Goal: Information Seeking & Learning: Learn about a topic

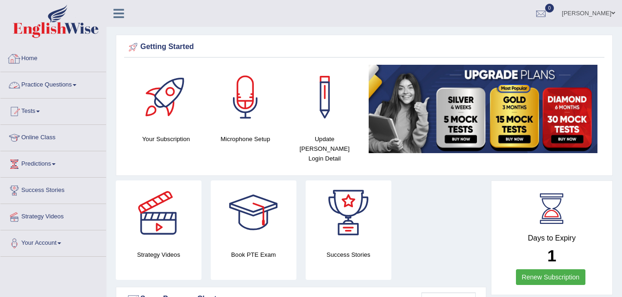
click at [29, 58] on link "Home" at bounding box center [53, 57] width 106 height 23
click at [551, 11] on span "0" at bounding box center [549, 8] width 9 height 9
click at [490, 38] on strong "See All Alerts" at bounding box center [482, 38] width 41 height 7
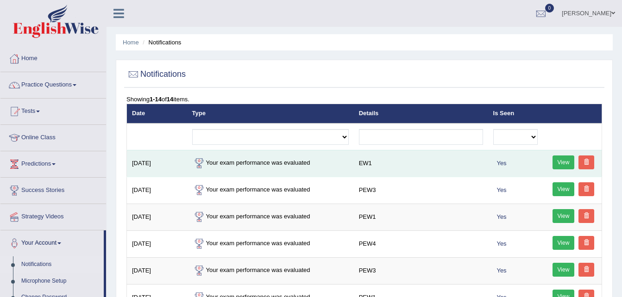
click at [556, 160] on link "View" at bounding box center [564, 163] width 22 height 14
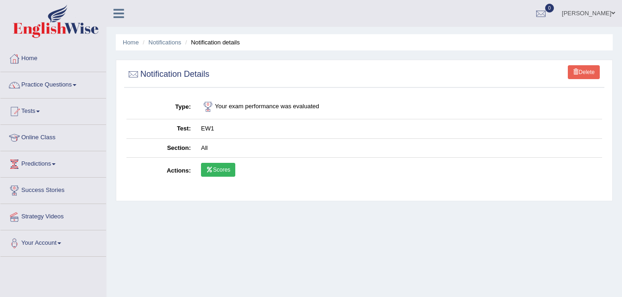
click at [218, 173] on link "Scores" at bounding box center [218, 170] width 34 height 14
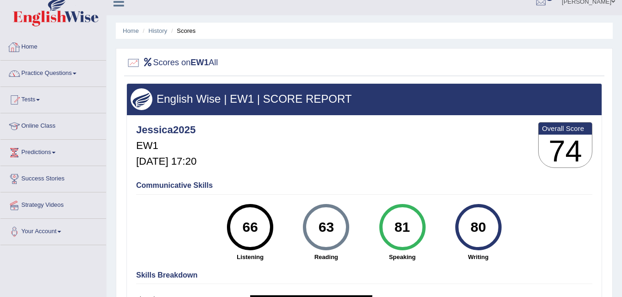
scroll to position [10, 0]
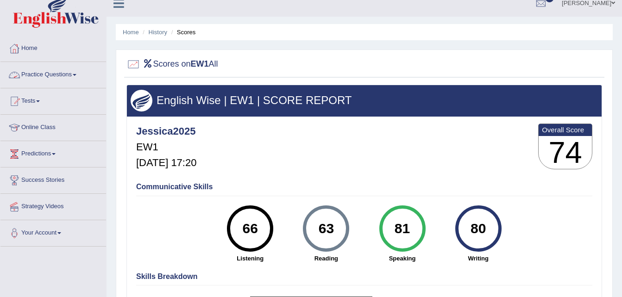
click at [51, 72] on link "Practice Questions" at bounding box center [53, 73] width 106 height 23
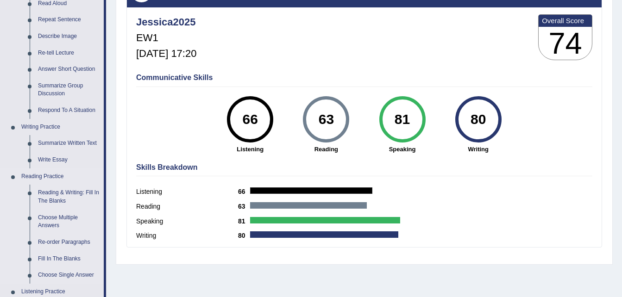
scroll to position [0, 0]
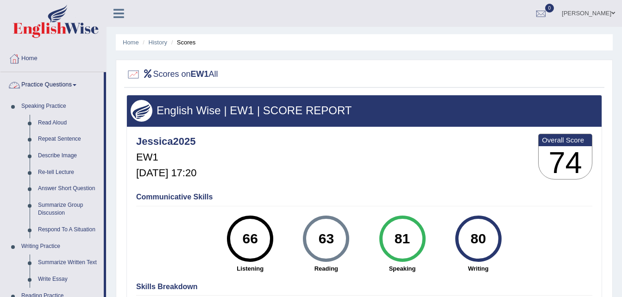
click at [80, 84] on link "Practice Questions" at bounding box center [51, 83] width 103 height 23
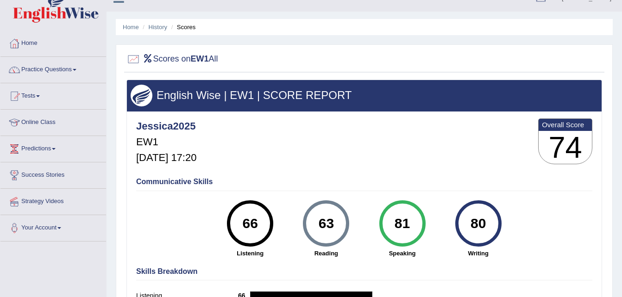
scroll to position [15, 0]
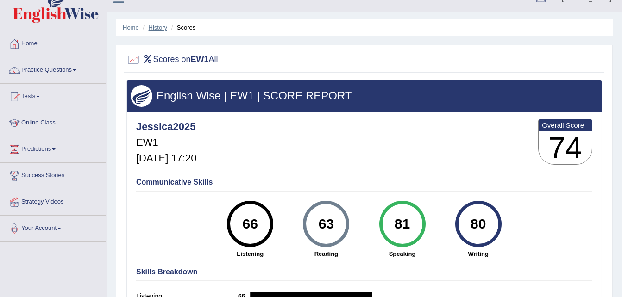
click at [156, 26] on link "History" at bounding box center [158, 27] width 19 height 7
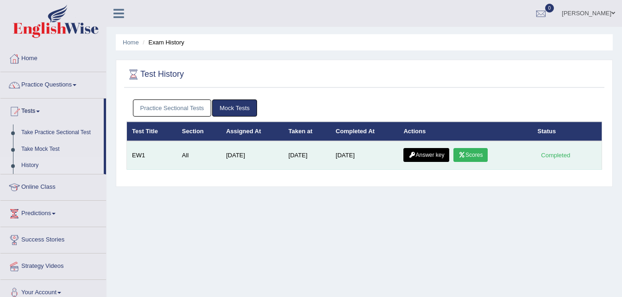
click at [422, 152] on link "Answer key" at bounding box center [426, 155] width 46 height 14
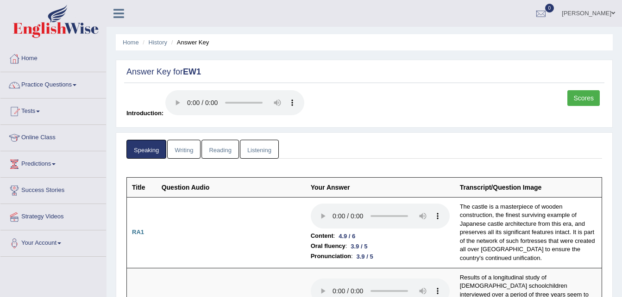
click at [185, 146] on link "Writing" at bounding box center [183, 149] width 33 height 19
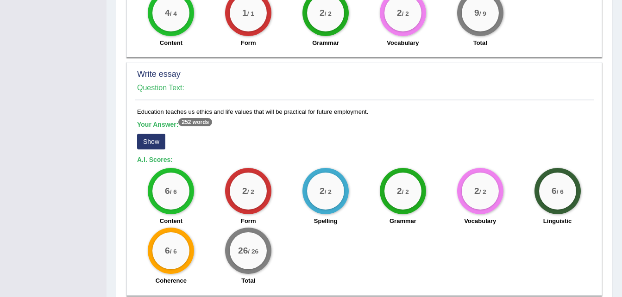
scroll to position [751, 0]
click at [149, 141] on button "Show" at bounding box center [151, 141] width 28 height 16
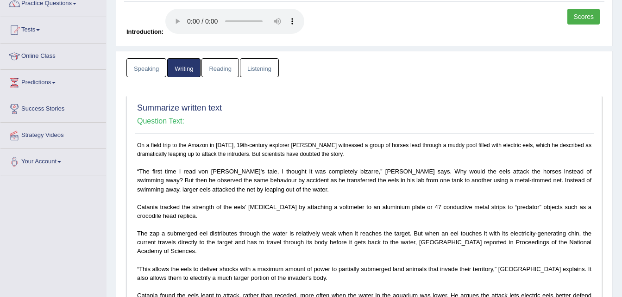
scroll to position [0, 0]
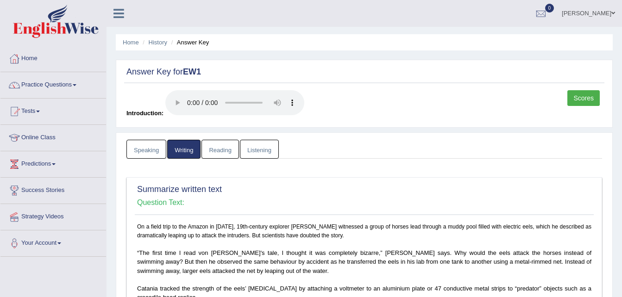
click at [226, 148] on link "Reading" at bounding box center [219, 149] width 37 height 19
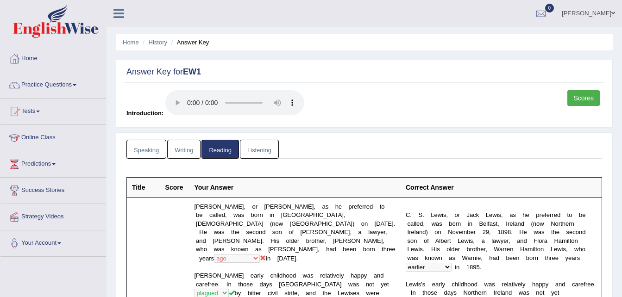
click at [252, 144] on link "Listening" at bounding box center [259, 149] width 39 height 19
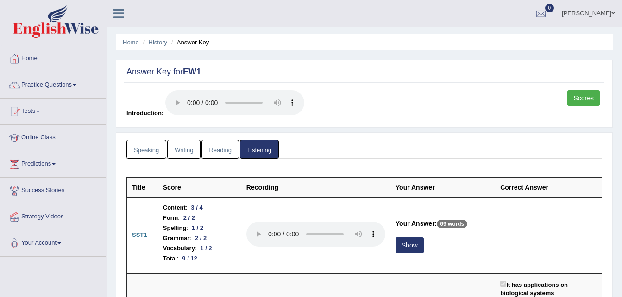
click at [141, 142] on link "Speaking" at bounding box center [146, 149] width 40 height 19
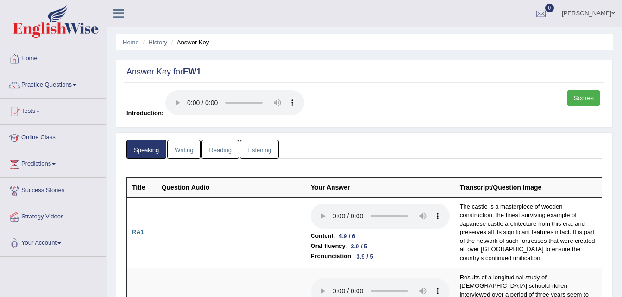
click at [177, 149] on link "Writing" at bounding box center [183, 149] width 33 height 19
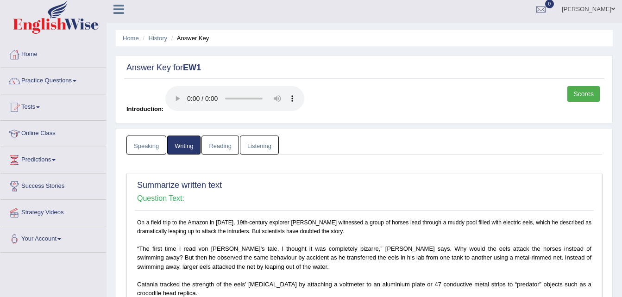
scroll to position [5, 0]
click at [226, 146] on link "Reading" at bounding box center [219, 144] width 37 height 19
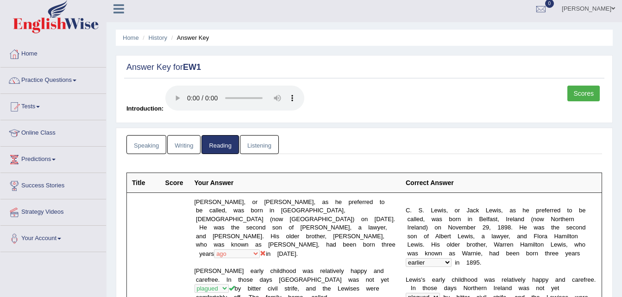
click at [258, 138] on link "Listening" at bounding box center [259, 144] width 39 height 19
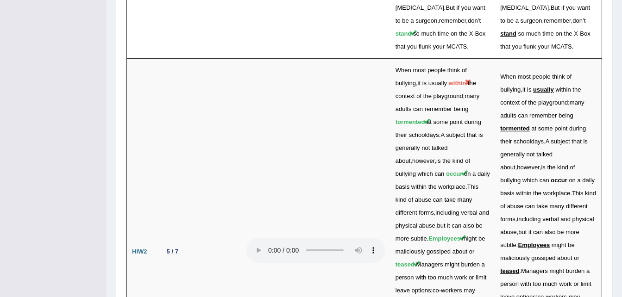
scroll to position [2981, 0]
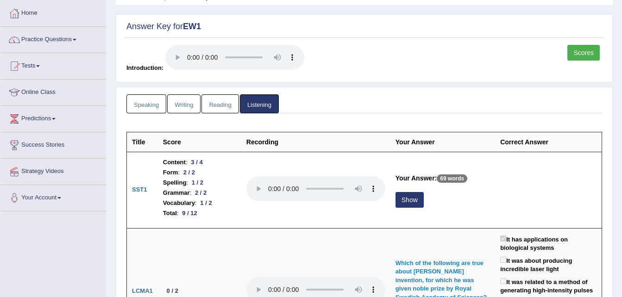
scroll to position [0, 0]
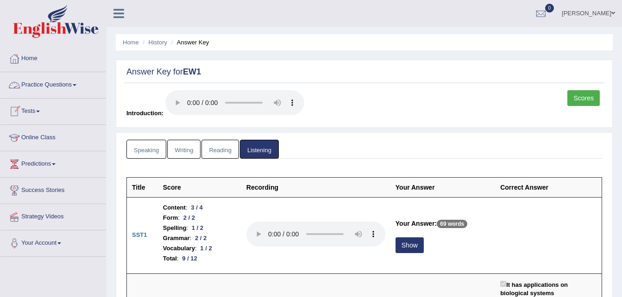
click at [68, 82] on link "Practice Questions" at bounding box center [53, 83] width 106 height 23
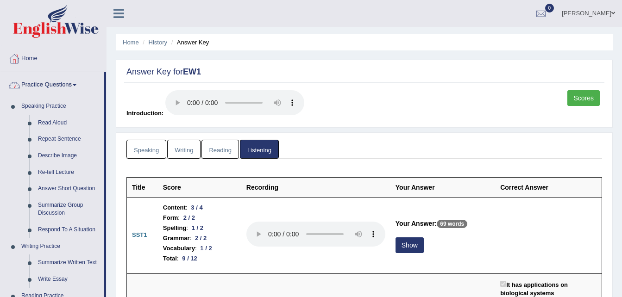
click at [24, 57] on link "Home" at bounding box center [53, 57] width 106 height 23
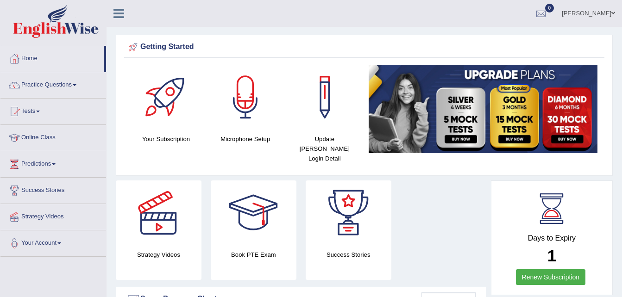
click at [36, 59] on link "Home" at bounding box center [51, 57] width 103 height 23
click at [38, 82] on link "Practice Questions" at bounding box center [53, 83] width 106 height 23
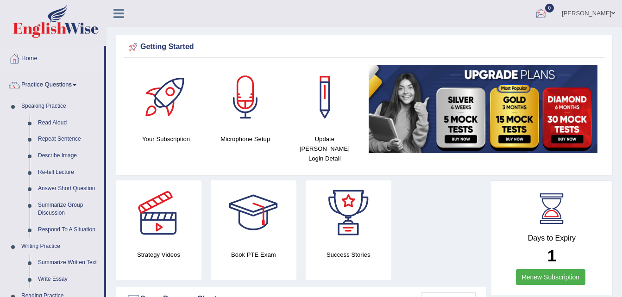
click at [548, 9] on div at bounding box center [541, 14] width 14 height 14
click at [506, 38] on link "See All Alerts" at bounding box center [484, 39] width 51 height 10
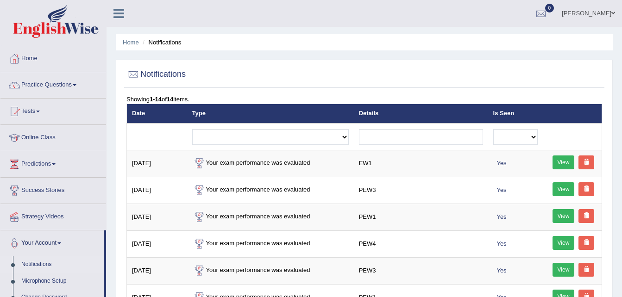
click at [561, 158] on link "View" at bounding box center [564, 163] width 22 height 14
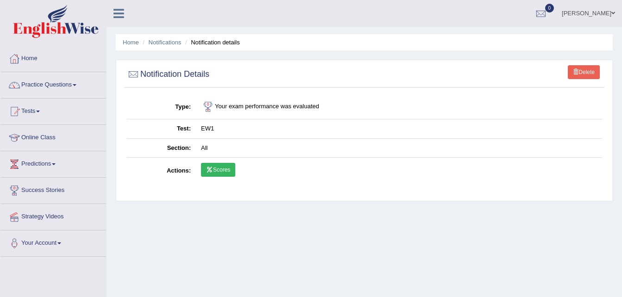
click at [214, 170] on link "Scores" at bounding box center [218, 170] width 34 height 14
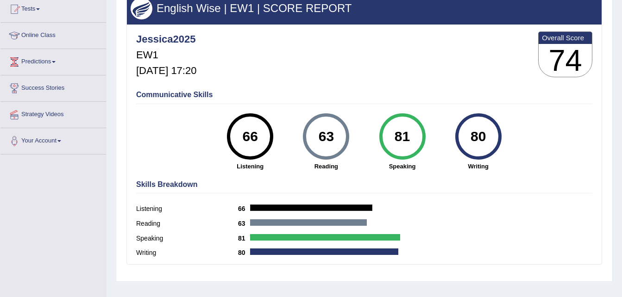
scroll to position [103, 0]
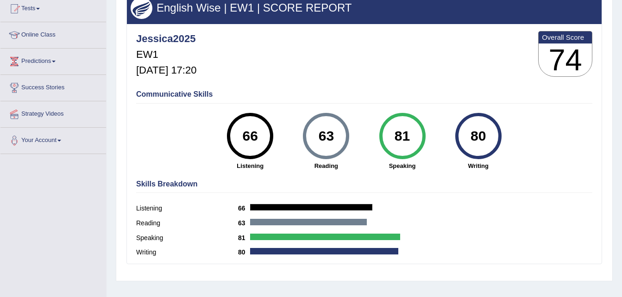
click at [336, 121] on div "63" at bounding box center [326, 136] width 34 height 39
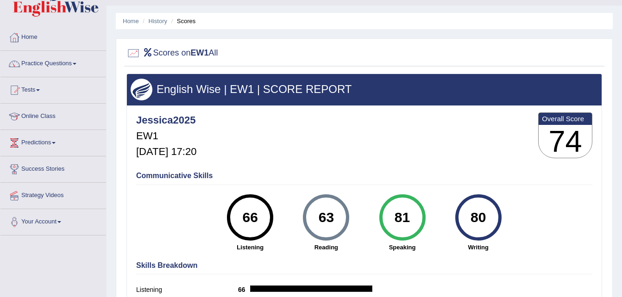
scroll to position [19, 0]
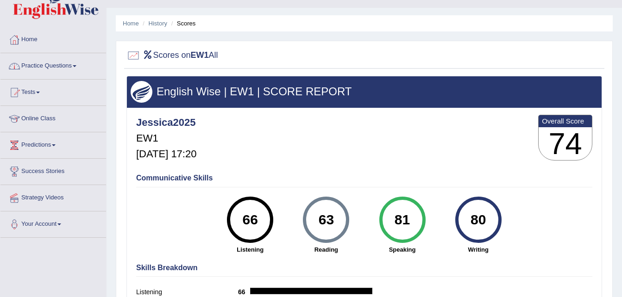
click at [30, 40] on link "Home" at bounding box center [53, 38] width 106 height 23
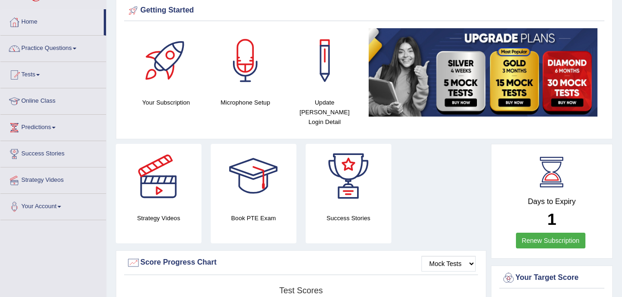
scroll to position [38, 0]
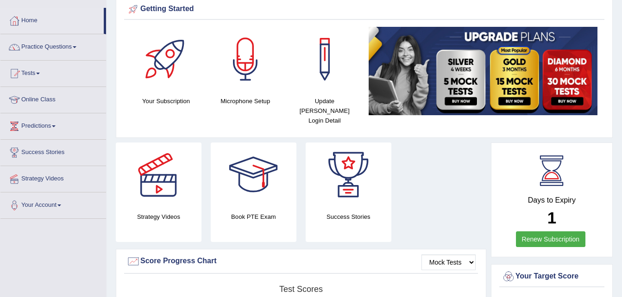
click at [554, 232] on link "Renew Subscription" at bounding box center [551, 240] width 70 height 16
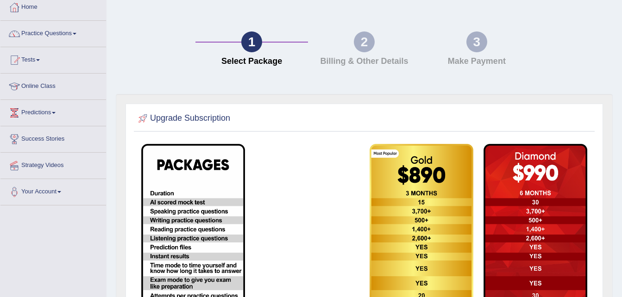
scroll to position [51, 0]
click at [26, 6] on link "Home" at bounding box center [53, 6] width 106 height 23
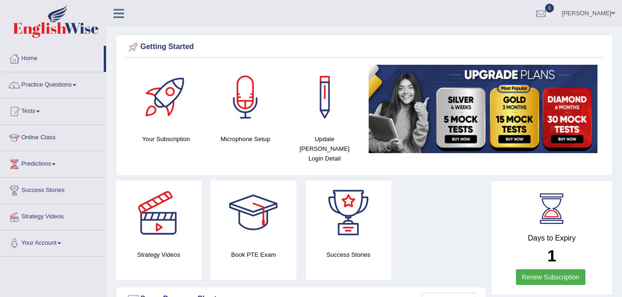
click at [45, 82] on link "Practice Questions" at bounding box center [53, 83] width 106 height 23
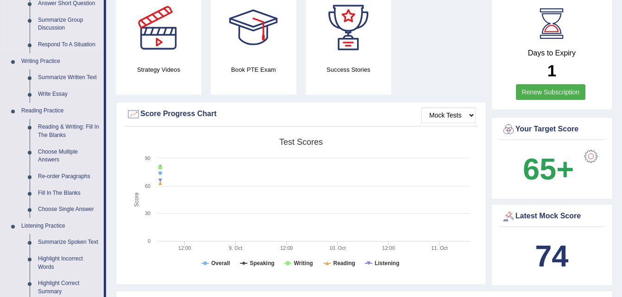
scroll to position [186, 0]
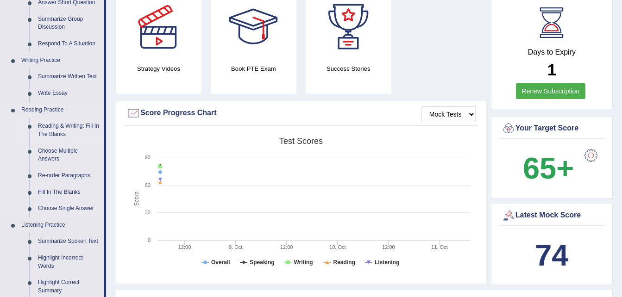
click at [75, 126] on link "Reading & Writing: Fill In The Blanks" at bounding box center [69, 130] width 70 height 25
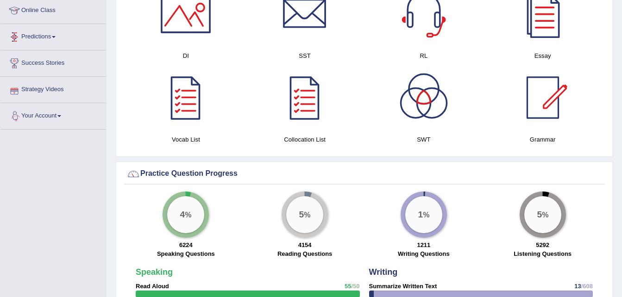
scroll to position [570, 0]
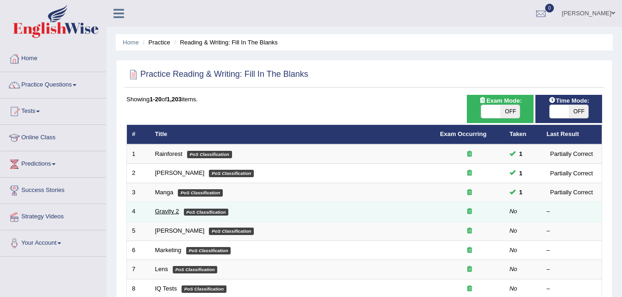
click at [168, 213] on link "Gravity 2" at bounding box center [167, 211] width 24 height 7
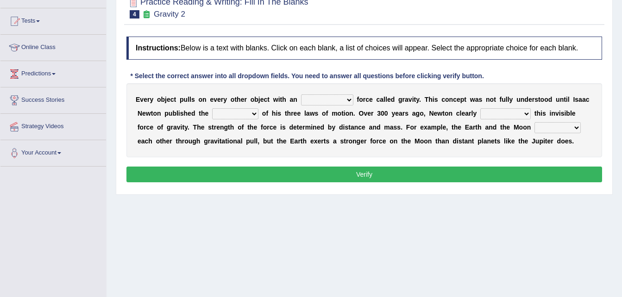
scroll to position [91, 0]
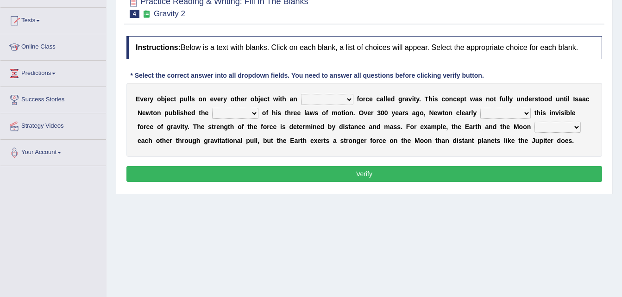
click at [322, 101] on select "invisible unknown unbelievable inconsistent" at bounding box center [327, 99] width 52 height 11
select select "invisible"
click at [301, 94] on select "invisible unknown unbelievable inconsistent" at bounding box center [327, 99] width 52 height 11
click at [222, 112] on select "concept theory method argument" at bounding box center [235, 113] width 46 height 11
select select "concept"
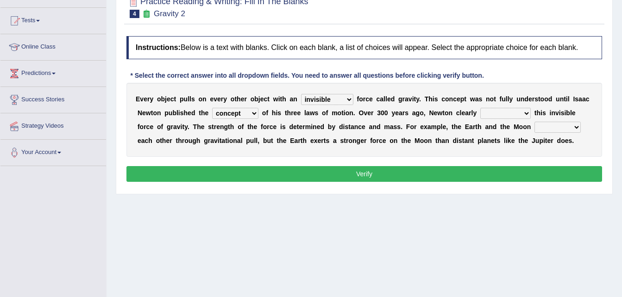
click at [212, 108] on select "concept theory method argument" at bounding box center [235, 113] width 46 height 11
click at [480, 113] on select "explained undermined overturned realized" at bounding box center [505, 113] width 50 height 11
select select "explained"
click at [480, 108] on select "explained undermined overturned realized" at bounding box center [505, 113] width 50 height 11
click at [534, 129] on select "affect spin evade span" at bounding box center [557, 127] width 46 height 11
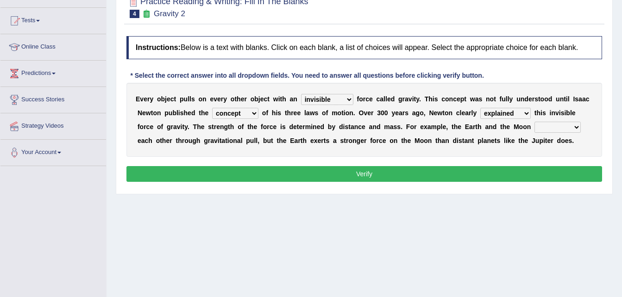
select select "spin"
click at [534, 122] on select "affect spin evade span" at bounding box center [557, 127] width 46 height 11
click at [442, 171] on button "Verify" at bounding box center [364, 174] width 476 height 16
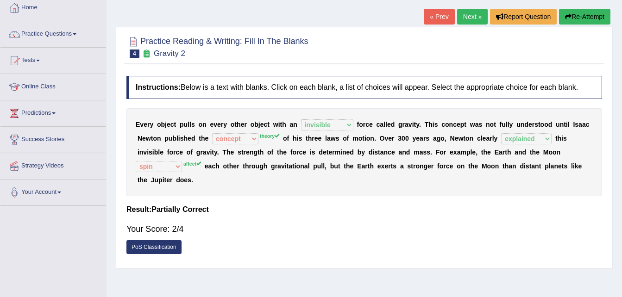
scroll to position [50, 0]
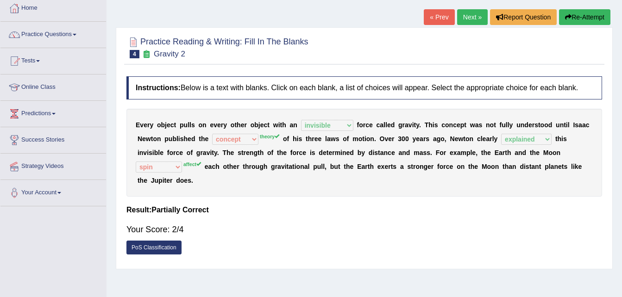
click at [582, 18] on button "Re-Attempt" at bounding box center [584, 17] width 51 height 16
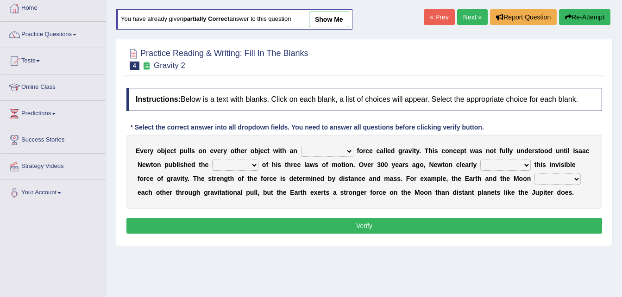
scroll to position [50, 0]
click at [313, 153] on select "invisible unknown unbelievable inconsistent" at bounding box center [327, 151] width 52 height 11
select select "invisible"
click at [301, 146] on select "invisible unknown unbelievable inconsistent" at bounding box center [327, 151] width 52 height 11
click at [213, 166] on select "concept theory method argument" at bounding box center [235, 165] width 46 height 11
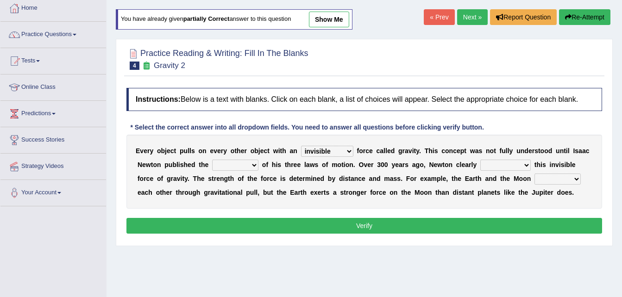
select select "theory"
click at [212, 160] on select "concept theory method argument" at bounding box center [235, 165] width 46 height 11
click at [480, 162] on select "explained undermined overturned realized" at bounding box center [505, 165] width 50 height 11
select select "explained"
click at [480, 160] on select "explained undermined overturned realized" at bounding box center [505, 165] width 50 height 11
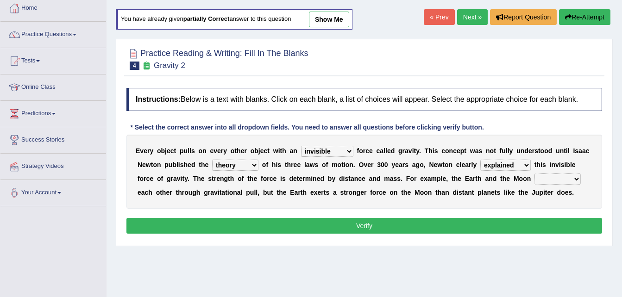
click at [534, 183] on select "affect spin evade span" at bounding box center [557, 179] width 46 height 11
select select "affect"
click at [534, 174] on select "affect spin evade span" at bounding box center [557, 179] width 46 height 11
click at [431, 229] on button "Verify" at bounding box center [364, 226] width 476 height 16
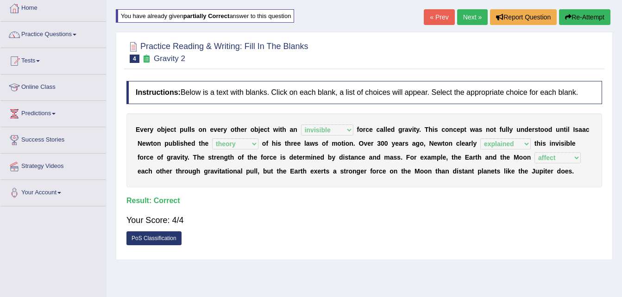
click at [468, 13] on link "Next »" at bounding box center [472, 17] width 31 height 16
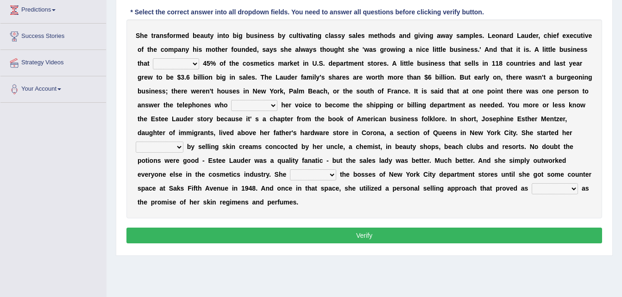
scroll to position [155, 0]
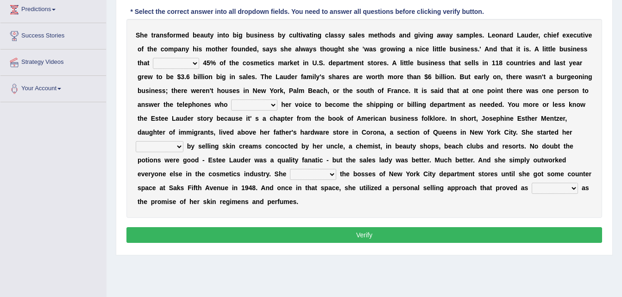
click at [172, 63] on select "has controls makes maintains" at bounding box center [176, 63] width 46 height 11
click at [153, 58] on select "has controls makes maintains" at bounding box center [176, 63] width 46 height 11
click at [180, 63] on select "has controls makes maintains" at bounding box center [176, 63] width 46 height 11
select select "makes"
click at [153, 58] on select "has controls makes maintains" at bounding box center [176, 63] width 46 height 11
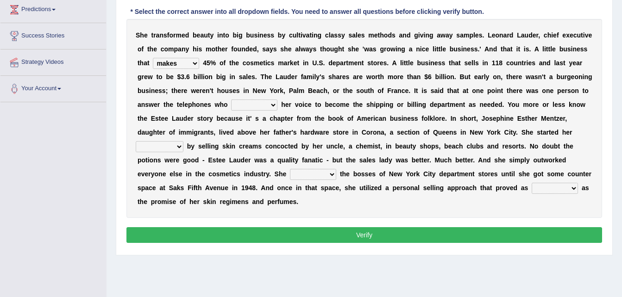
click at [231, 102] on select "switched changed raised used" at bounding box center [254, 105] width 46 height 11
click at [231, 100] on select "switched changed raised used" at bounding box center [254, 105] width 46 height 11
select select "switched"
click at [231, 100] on select "switched changed raised used" at bounding box center [254, 105] width 46 height 11
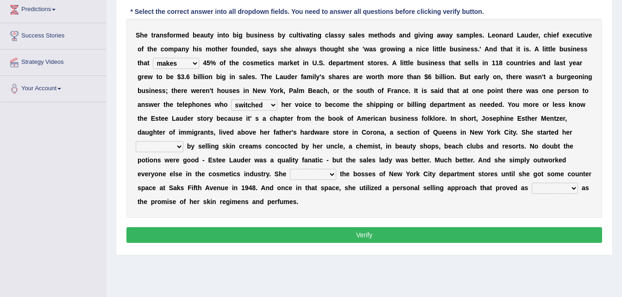
click at [231, 101] on select "switched changed raised used" at bounding box center [254, 105] width 46 height 11
click at [366, 104] on b "s" at bounding box center [368, 104] width 4 height 7
click at [183, 141] on select "job institute companion enterprise" at bounding box center [160, 146] width 48 height 11
select select "job"
click at [183, 141] on select "job institute companion enterprise" at bounding box center [160, 146] width 48 height 11
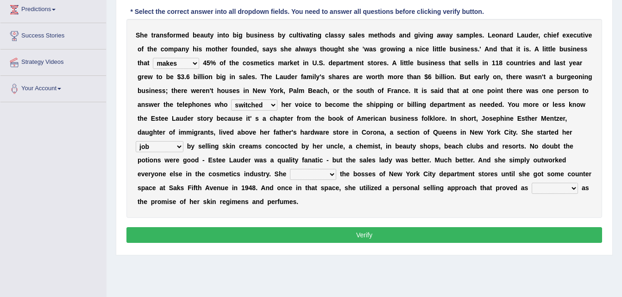
click at [336, 169] on select "stated bridged stalked heaved" at bounding box center [313, 174] width 46 height 11
select select "stalked"
click at [336, 169] on select "stated bridged stalked heaved" at bounding box center [313, 174] width 46 height 11
click at [532, 187] on select "potent ruthless potential expensive" at bounding box center [555, 188] width 46 height 11
click at [532, 183] on select "potent ruthless potential expensive" at bounding box center [555, 188] width 46 height 11
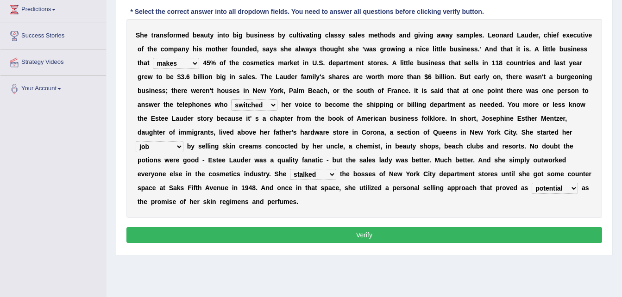
click at [532, 187] on select "potent ruthless potential expensive" at bounding box center [555, 188] width 46 height 11
select select "expensive"
click at [532, 183] on select "potent ruthless potential expensive" at bounding box center [555, 188] width 46 height 11
click at [255, 227] on button "Verify" at bounding box center [364, 235] width 476 height 16
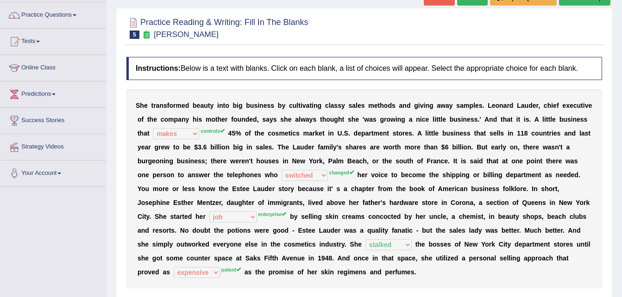
scroll to position [0, 0]
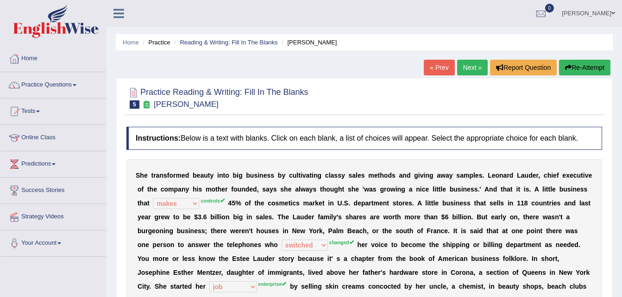
click at [592, 63] on button "Re-Attempt" at bounding box center [584, 68] width 51 height 16
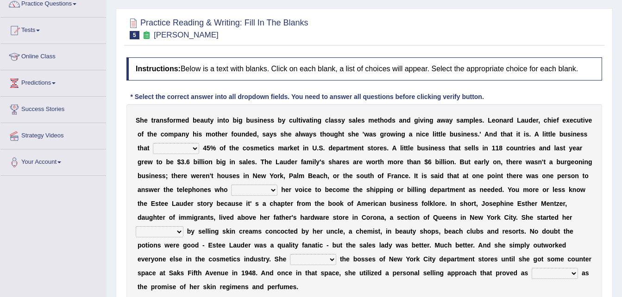
scroll to position [94, 0]
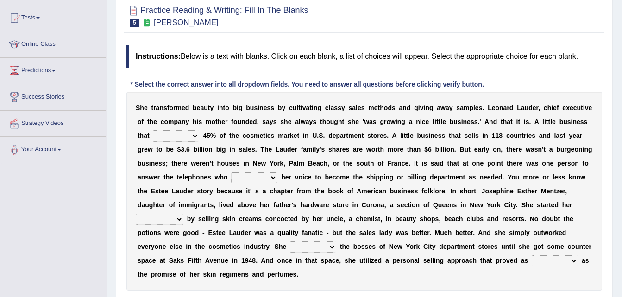
click at [175, 133] on select "has controls makes maintains" at bounding box center [176, 136] width 46 height 11
select select "controls"
click at [153, 131] on select "has controls makes maintains" at bounding box center [176, 136] width 46 height 11
click at [231, 176] on select "switched changed raised used" at bounding box center [254, 177] width 46 height 11
select select "changed"
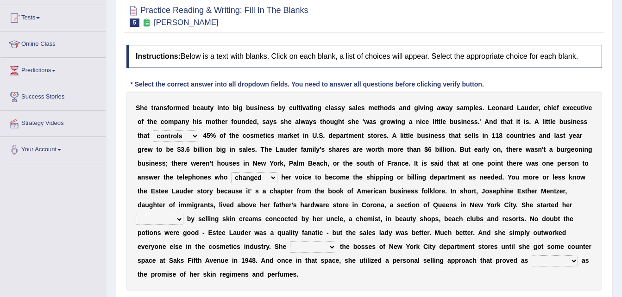
click at [231, 172] on select "switched changed raised used" at bounding box center [254, 177] width 46 height 11
click at [183, 214] on select "job institute companion enterprise" at bounding box center [160, 219] width 48 height 11
select select "enterprise"
click at [183, 214] on select "job institute companion enterprise" at bounding box center [160, 219] width 48 height 11
click at [336, 242] on select "stated bridged stalked heaved" at bounding box center [313, 247] width 46 height 11
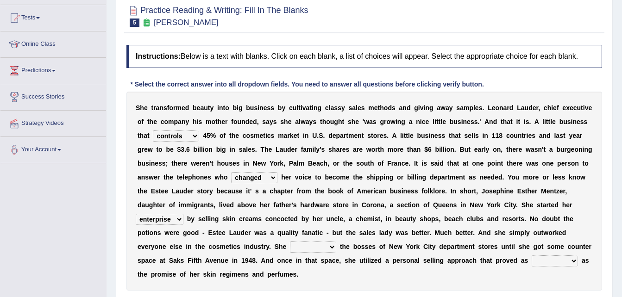
select select "stalked"
click at [336, 242] on select "stated bridged stalked heaved" at bounding box center [313, 247] width 46 height 11
click at [532, 264] on select "potent ruthless potential expensive" at bounding box center [555, 261] width 46 height 11
select select "potent"
click at [532, 256] on select "potent ruthless potential expensive" at bounding box center [555, 261] width 46 height 11
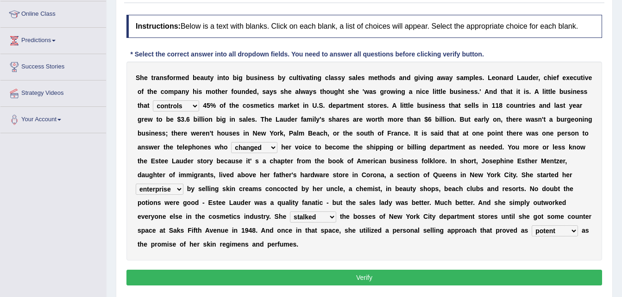
scroll to position [126, 0]
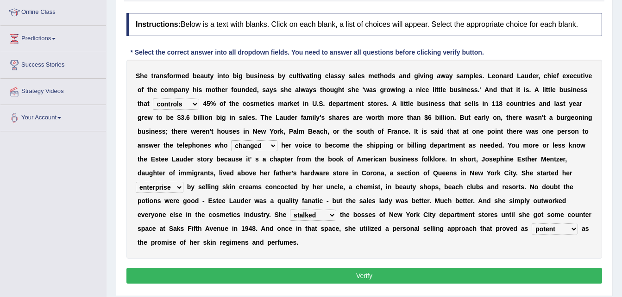
click at [253, 268] on button "Verify" at bounding box center [364, 276] width 476 height 16
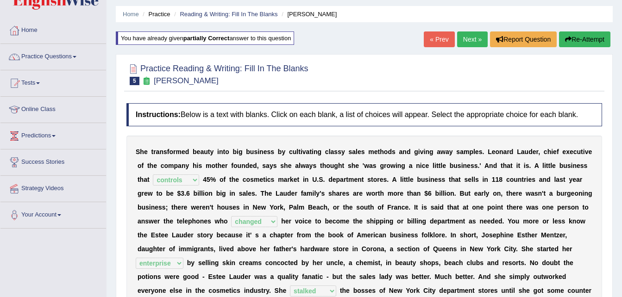
scroll to position [0, 0]
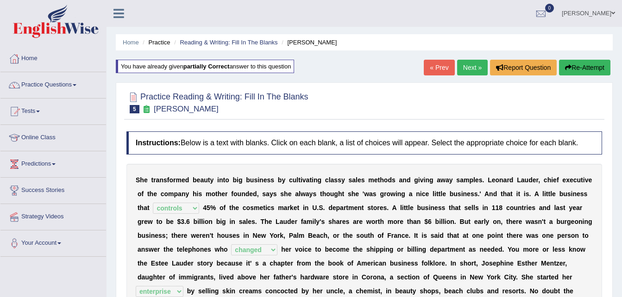
click at [470, 67] on link "Next »" at bounding box center [472, 68] width 31 height 16
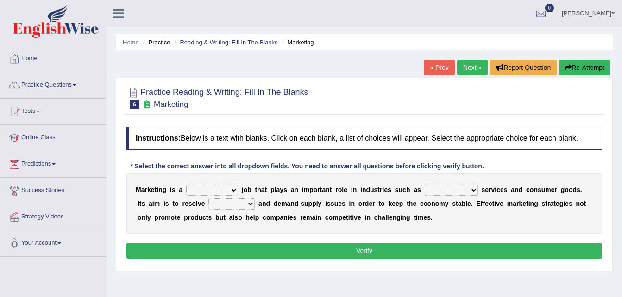
click at [210, 188] on select "professional flexible parochial descriptive" at bounding box center [212, 190] width 52 height 11
select select "professional"
click at [186, 185] on select "professional flexible parochial descriptive" at bounding box center [212, 190] width 52 height 11
click at [431, 185] on select "civil financial conventional foremost" at bounding box center [451, 190] width 53 height 11
select select "financial"
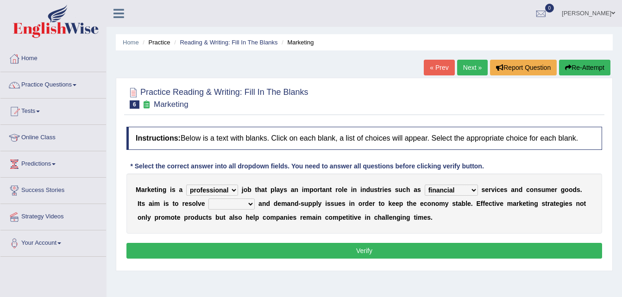
click at [425, 185] on select "civil financial conventional foremost" at bounding box center [451, 190] width 53 height 11
click at [208, 203] on select "imbalance excess symmetry budget" at bounding box center [231, 204] width 46 height 11
click at [208, 199] on select "imbalance excess symmetry budget" at bounding box center [231, 204] width 46 height 11
click at [208, 207] on select "imbalance excess symmetry budget" at bounding box center [231, 204] width 46 height 11
select select "excess"
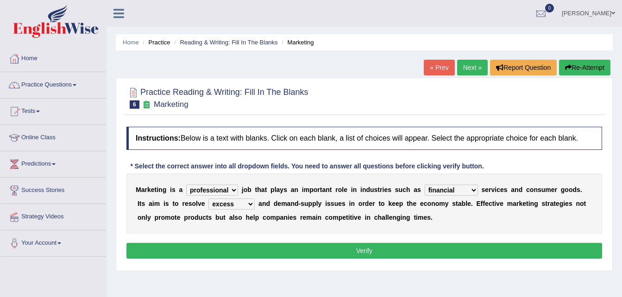
click at [208, 199] on select "imbalance excess symmetry budget" at bounding box center [231, 204] width 46 height 11
click at [212, 250] on button "Verify" at bounding box center [364, 251] width 476 height 16
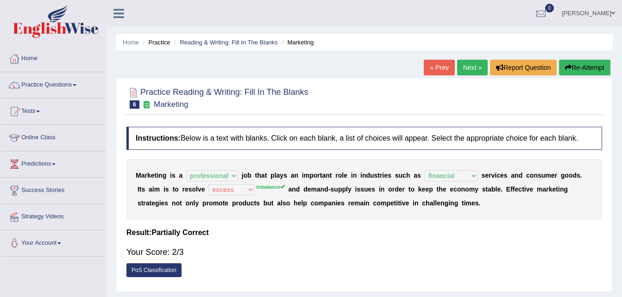
click at [212, 250] on div "Your Score: 2/3" at bounding box center [364, 252] width 476 height 22
drag, startPoint x: 212, startPoint y: 250, endPoint x: 221, endPoint y: 281, distance: 32.3
click at [221, 281] on div "Instructions: Below is a text with blanks. Click on each blank, a list of choic…" at bounding box center [364, 204] width 480 height 165
click at [576, 63] on button "Re-Attempt" at bounding box center [584, 68] width 51 height 16
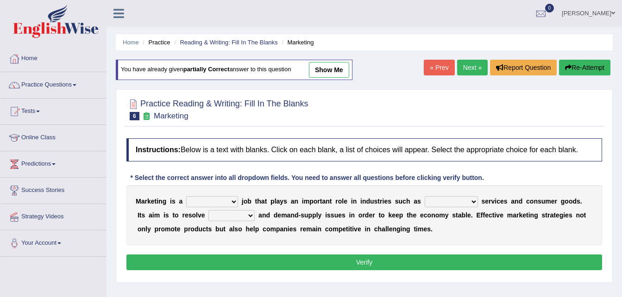
click at [222, 199] on select "professional flexible parochial descriptive" at bounding box center [212, 201] width 52 height 11
select select "professional"
click at [186, 196] on select "professional flexible parochial descriptive" at bounding box center [212, 201] width 52 height 11
click at [429, 199] on select "civil financial conventional foremost" at bounding box center [451, 201] width 53 height 11
select select "financial"
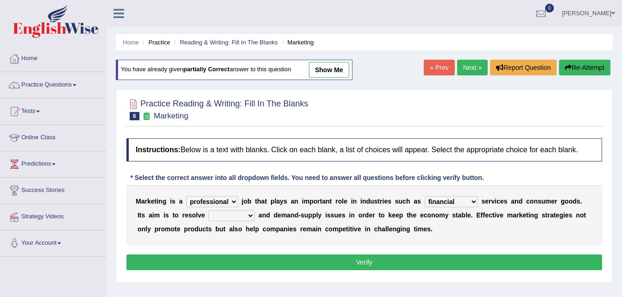
click at [425, 196] on select "civil financial conventional foremost" at bounding box center [451, 201] width 53 height 11
click at [211, 214] on select "imbalance excess symmetry budget" at bounding box center [231, 215] width 46 height 11
select select "imbalance"
click at [208, 210] on select "imbalance excess symmetry budget" at bounding box center [231, 215] width 46 height 11
click at [236, 258] on button "Verify" at bounding box center [364, 263] width 476 height 16
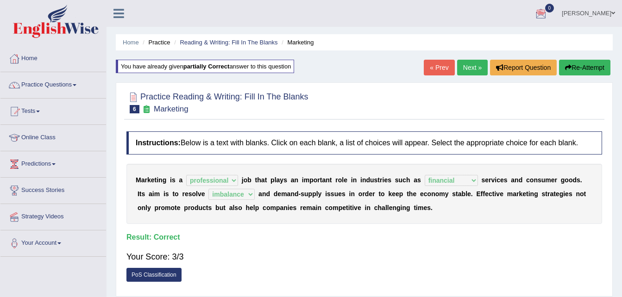
click at [483, 67] on link "Next »" at bounding box center [472, 68] width 31 height 16
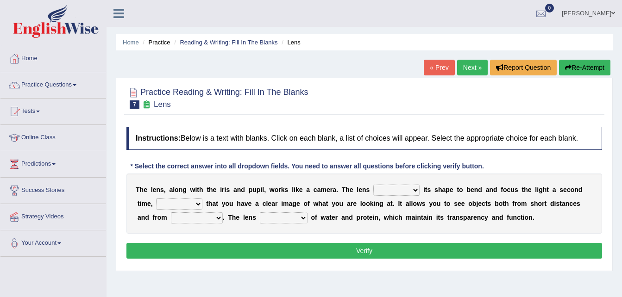
click at [375, 190] on select "adjusts shows selects presents" at bounding box center [396, 190] width 46 height 11
select select "adjusts"
click at [373, 185] on select "adjusts shows selects presents" at bounding box center [396, 190] width 46 height 11
click at [166, 199] on select "ensures to ensure ensure ensured" at bounding box center [179, 204] width 46 height 11
select select "to ensure"
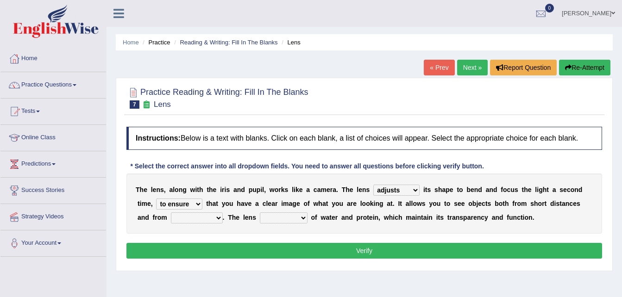
click at [156, 199] on select "ensures to ensure ensure ensured" at bounding box center [179, 204] width 46 height 11
click at [151, 223] on div "T h e l e n s , a l o n g w i t h t h e i r i s a n d p u p i l , w o r k s l i…" at bounding box center [364, 204] width 476 height 60
click at [171, 223] on select "far away in between further apart all along" at bounding box center [197, 218] width 52 height 11
click at [171, 213] on select "far away in between further apart all along" at bounding box center [197, 218] width 52 height 11
click at [180, 218] on select "far away in between further apart all along" at bounding box center [197, 218] width 52 height 11
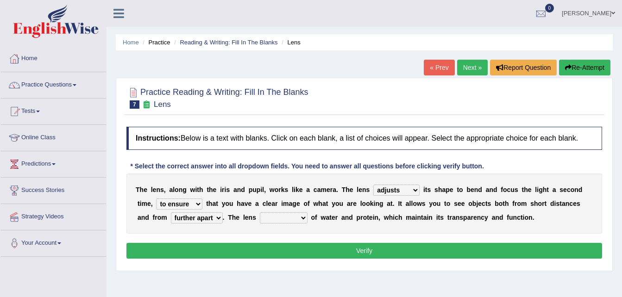
click at [171, 213] on select "far away in between further apart all along" at bounding box center [197, 218] width 52 height 11
click at [182, 219] on select "far away in between further apart all along" at bounding box center [197, 218] width 52 height 11
select select "far away"
click at [171, 213] on select "far away in between further apart all along" at bounding box center [197, 218] width 52 height 11
click at [260, 217] on select "constitutes comprises composes consists" at bounding box center [284, 218] width 48 height 11
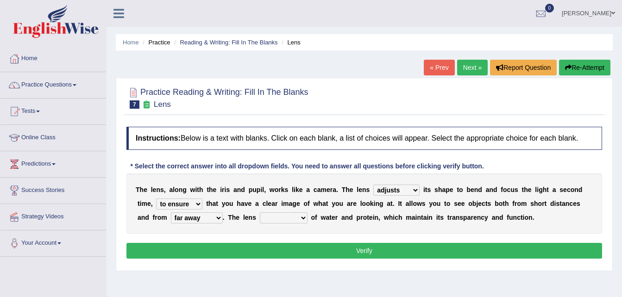
select select "comprises"
click at [260, 213] on select "constitutes comprises composes consists" at bounding box center [284, 218] width 48 height 11
click at [259, 253] on button "Verify" at bounding box center [364, 251] width 476 height 16
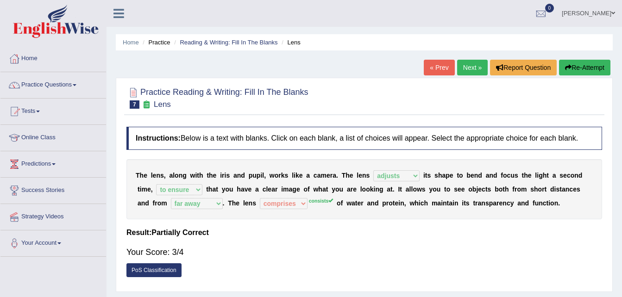
click at [478, 72] on link "Next »" at bounding box center [472, 68] width 31 height 16
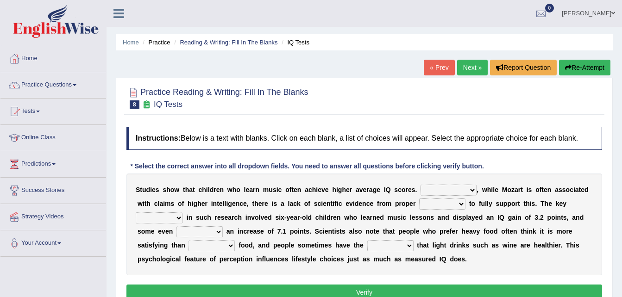
click at [426, 186] on select "However Therefore Consequently While" at bounding box center [449, 190] width 56 height 11
click at [421, 185] on select "However Therefore Consequently While" at bounding box center [449, 190] width 56 height 11
click at [433, 190] on select "However Therefore Consequently While" at bounding box center [449, 190] width 56 height 11
select select "However"
click at [421, 185] on select "However Therefore Consequently While" at bounding box center [449, 190] width 56 height 11
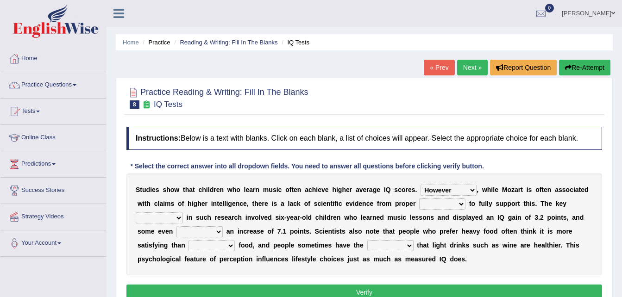
click at [419, 207] on select "test tests testing tested" at bounding box center [442, 204] width 46 height 11
select select "testing"
click at [419, 199] on select "test tests testing tested" at bounding box center [442, 204] width 46 height 11
click at [183, 213] on select "process goal implication odd" at bounding box center [159, 218] width 47 height 11
select select "goal"
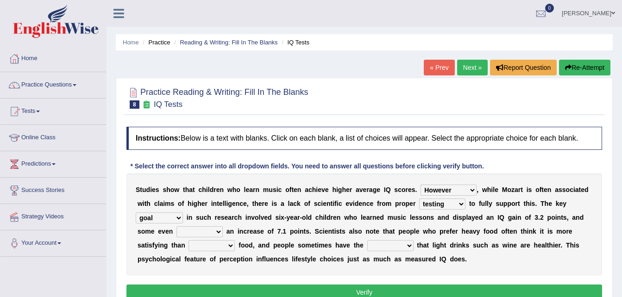
click at [183, 213] on select "process goal implication odd" at bounding box center [159, 218] width 47 height 11
click at [223, 226] on select "exhibited taught learned threatened" at bounding box center [199, 231] width 46 height 11
select select "exhibited"
click at [223, 226] on select "exhibited taught learned threatened" at bounding box center [199, 231] width 46 height 11
click at [235, 240] on select "choosy lighter cushiony spooky" at bounding box center [211, 245] width 46 height 11
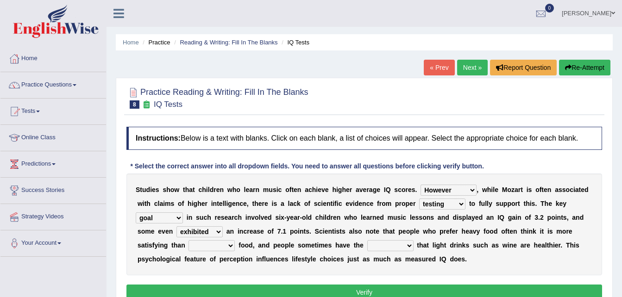
select select "lighter"
click at [235, 240] on select "choosy lighter cushiony spooky" at bounding box center [211, 245] width 46 height 11
click at [367, 244] on select "illusion sight anecdote intention" at bounding box center [390, 245] width 46 height 11
select select "intention"
click at [367, 240] on select "illusion sight anecdote intention" at bounding box center [390, 245] width 46 height 11
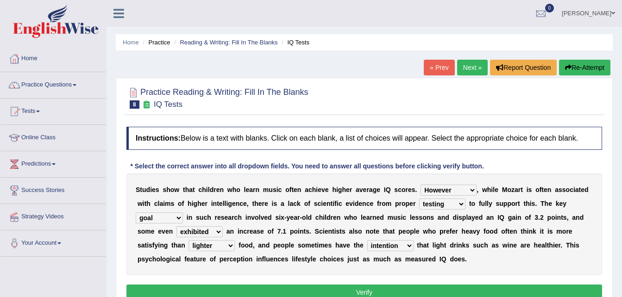
click at [310, 289] on button "Verify" at bounding box center [364, 293] width 476 height 16
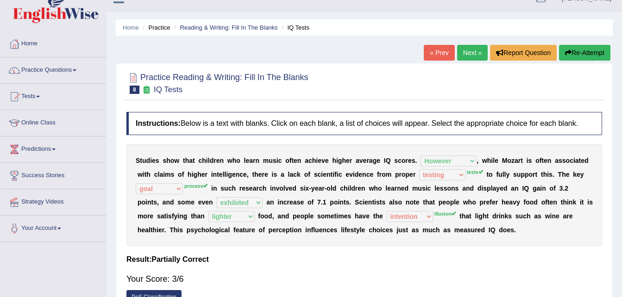
scroll to position [18, 0]
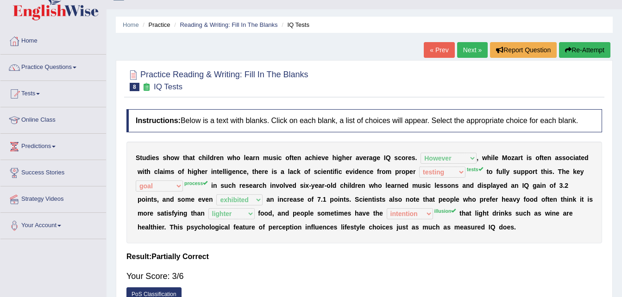
click at [478, 50] on link "Next »" at bounding box center [472, 50] width 31 height 16
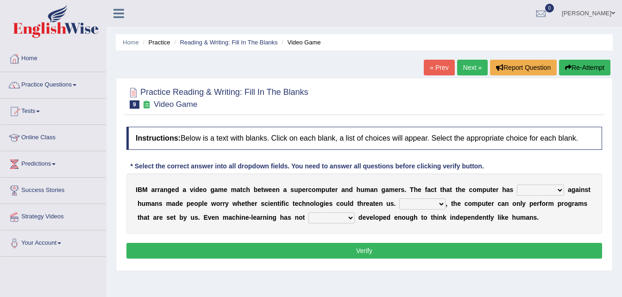
click at [440, 66] on link "« Prev" at bounding box center [439, 68] width 31 height 16
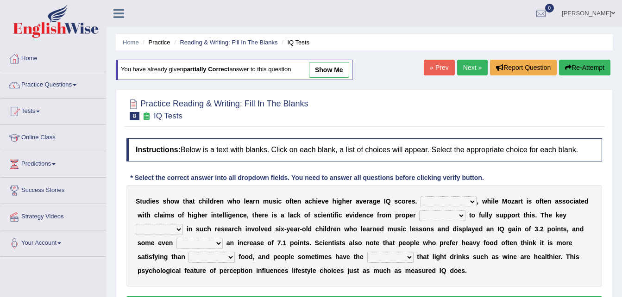
click at [421, 203] on select "However Therefore Consequently While" at bounding box center [449, 201] width 56 height 11
select select "However"
click at [421, 196] on select "However Therefore Consequently While" at bounding box center [449, 201] width 56 height 11
click at [419, 213] on select "test tests testing tested" at bounding box center [442, 215] width 46 height 11
select select "tests"
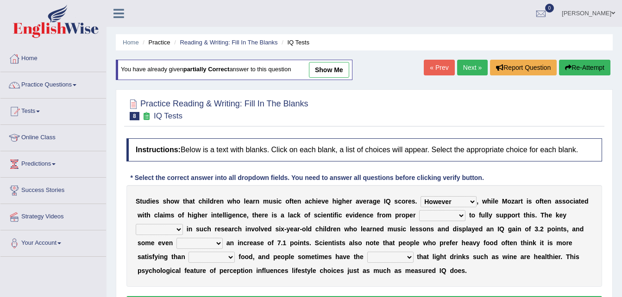
click at [419, 210] on select "test tests testing tested" at bounding box center [442, 215] width 46 height 11
click at [183, 224] on select "process goal implication odd" at bounding box center [159, 229] width 47 height 11
select select "process"
click at [183, 224] on select "process goal implication odd" at bounding box center [159, 229] width 47 height 11
click at [223, 238] on select "exhibited taught learned threatened" at bounding box center [199, 243] width 46 height 11
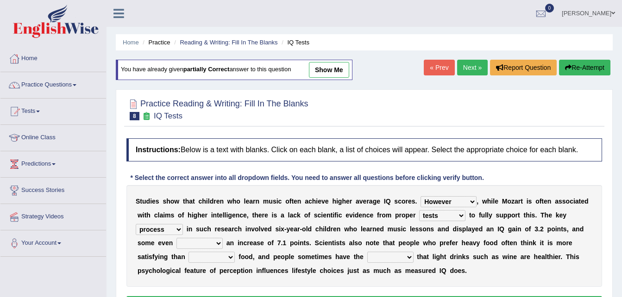
select select "exhibited"
click at [223, 238] on select "exhibited taught learned threatened" at bounding box center [199, 243] width 46 height 11
click at [235, 252] on select "choosy lighter cushiony spooky" at bounding box center [211, 257] width 46 height 11
select select "lighter"
click at [235, 252] on select "choosy lighter cushiony spooky" at bounding box center [211, 257] width 46 height 11
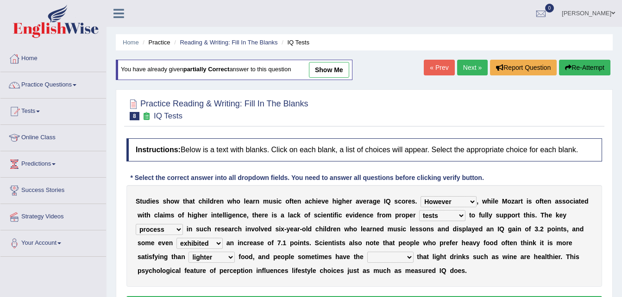
click at [367, 252] on select "illusion sight anecdote intention" at bounding box center [390, 257] width 46 height 11
select select "illusion"
click at [367, 252] on select "illusion sight anecdote intention" at bounding box center [390, 257] width 46 height 11
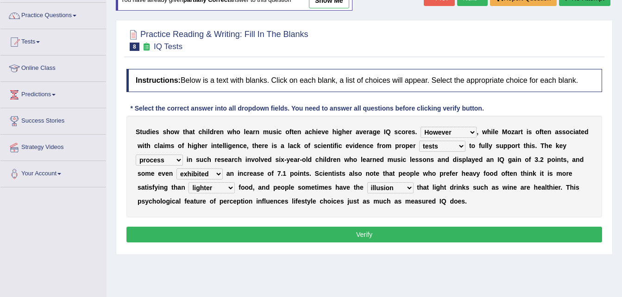
scroll to position [64, 0]
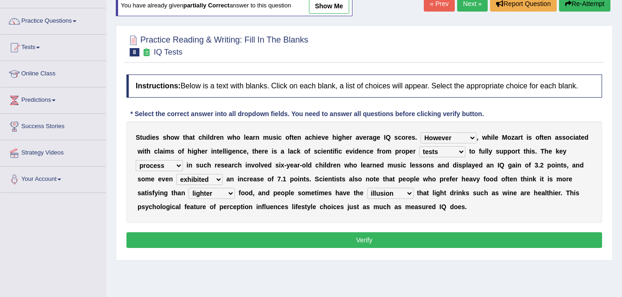
click at [340, 235] on button "Verify" at bounding box center [364, 240] width 476 height 16
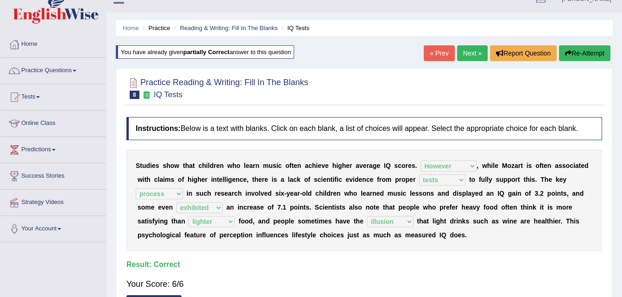
scroll to position [0, 0]
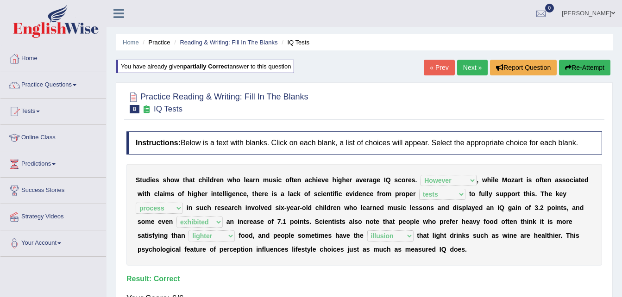
click at [469, 65] on link "Next »" at bounding box center [472, 68] width 31 height 16
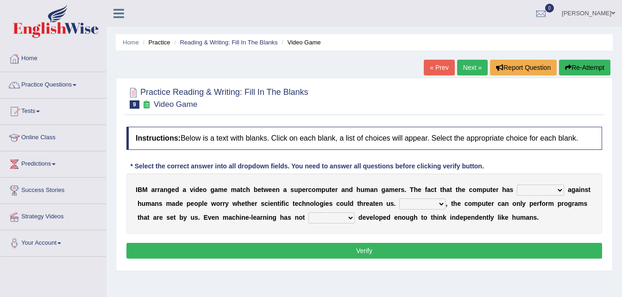
click at [517, 188] on select "competed fought acted challenged" at bounding box center [540, 190] width 47 height 11
select select "competed"
click at [517, 185] on select "competed fought acted challenged" at bounding box center [540, 190] width 47 height 11
click at [399, 201] on select "Moreover However Thus So" at bounding box center [422, 204] width 46 height 11
select select "However"
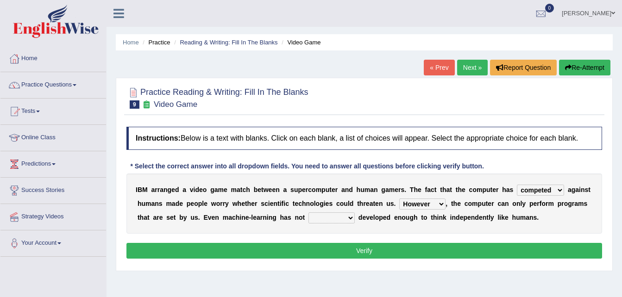
click at [399, 199] on select "Moreover However Thus So" at bounding box center [422, 204] width 46 height 11
click at [308, 214] on select "yet still only just" at bounding box center [331, 218] width 46 height 11
select select "yet"
click at [308, 213] on select "yet still only just" at bounding box center [331, 218] width 46 height 11
click at [268, 245] on button "Verify" at bounding box center [364, 251] width 476 height 16
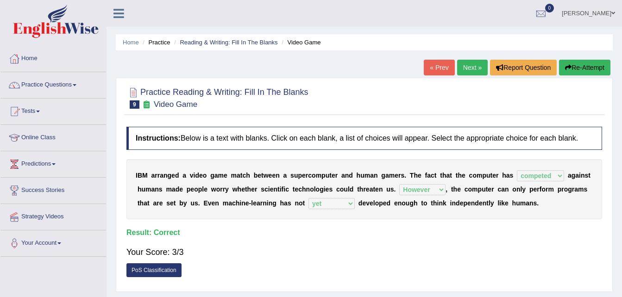
click at [471, 63] on link "Next »" at bounding box center [472, 68] width 31 height 16
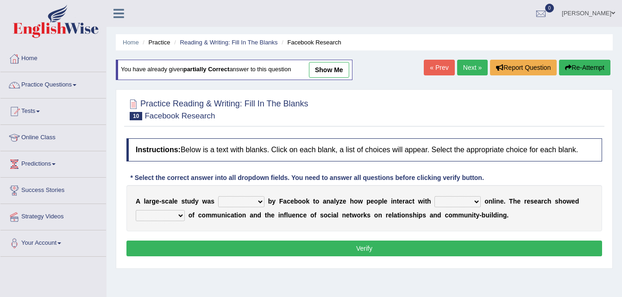
click at [240, 200] on select "surveyed had asked made" at bounding box center [241, 201] width 46 height 11
select select "surveyed"
click at [218, 196] on select "surveyed had asked made" at bounding box center [241, 201] width 46 height 11
click at [445, 198] on select "together all each other another" at bounding box center [457, 201] width 46 height 11
select select "each other"
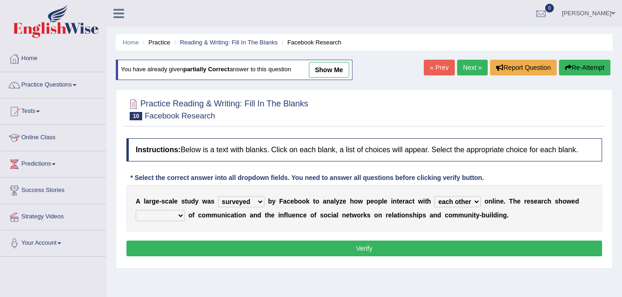
click at [434, 196] on select "together all each other another" at bounding box center [457, 201] width 46 height 11
click at [171, 216] on select "advantages standards fellowships patterns" at bounding box center [160, 215] width 49 height 11
select select "advantages"
click at [136, 210] on select "advantages standards fellowships patterns" at bounding box center [160, 215] width 49 height 11
click at [168, 251] on button "Verify" at bounding box center [364, 249] width 476 height 16
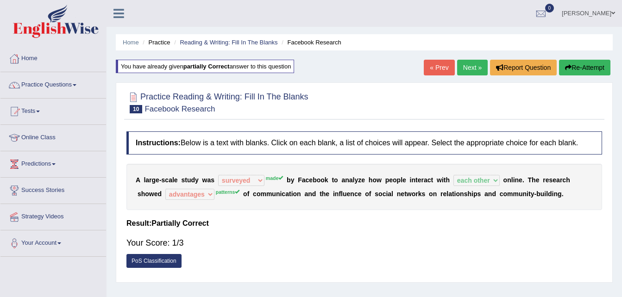
click at [590, 60] on button "Re-Attempt" at bounding box center [584, 68] width 51 height 16
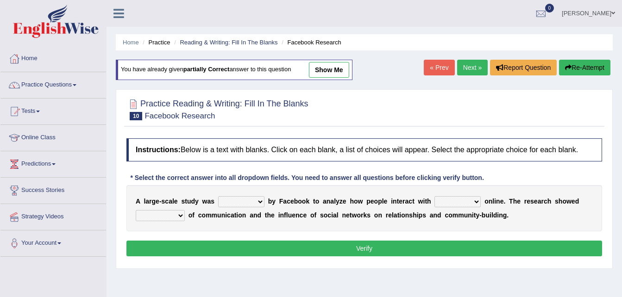
click at [235, 197] on select "surveyed had asked made" at bounding box center [241, 201] width 46 height 11
select select "made"
click at [218, 196] on select "surveyed had asked made" at bounding box center [241, 201] width 46 height 11
click at [446, 202] on select "together all each other another" at bounding box center [457, 201] width 46 height 11
select select "each other"
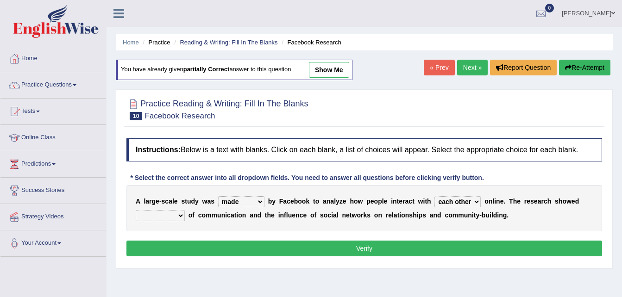
click at [434, 196] on select "together all each other another" at bounding box center [457, 201] width 46 height 11
click at [172, 210] on select "advantages standards fellowships patterns" at bounding box center [160, 215] width 49 height 11
select select "patterns"
click at [136, 210] on select "advantages standards fellowships patterns" at bounding box center [160, 215] width 49 height 11
click at [192, 242] on button "Verify" at bounding box center [364, 249] width 476 height 16
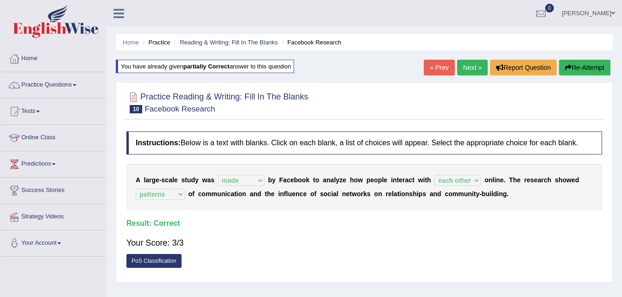
click at [464, 69] on link "Next »" at bounding box center [472, 68] width 31 height 16
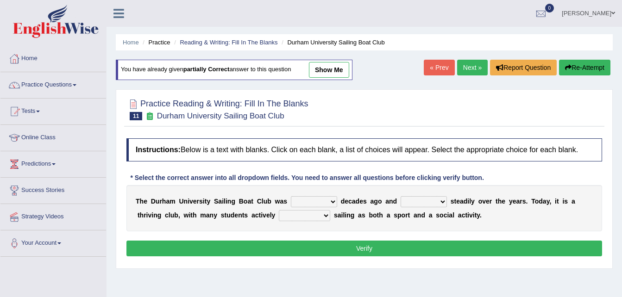
click at [305, 202] on select "found fund founded find" at bounding box center [314, 201] width 46 height 11
select select "founded"
click at [291, 196] on select "found fund founded find" at bounding box center [314, 201] width 46 height 11
click at [401, 201] on select "grow growing has grown grown" at bounding box center [424, 201] width 46 height 11
select select "has grown"
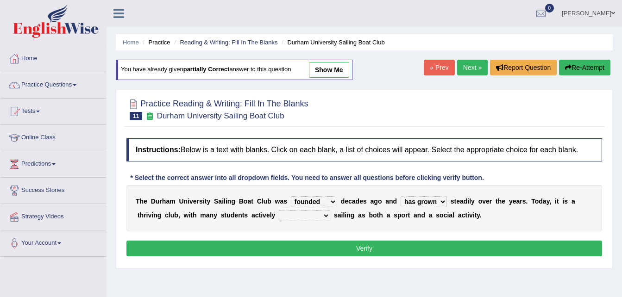
click at [401, 196] on select "grow growing has grown grown" at bounding box center [424, 201] width 46 height 11
click at [279, 214] on select "enjoy enjoyed are enjoying enjoying" at bounding box center [304, 215] width 51 height 11
select select "enjoying"
click at [279, 210] on select "enjoy enjoyed are enjoying enjoying" at bounding box center [304, 215] width 51 height 11
click at [422, 196] on select "grow growing has grown grown" at bounding box center [424, 201] width 46 height 11
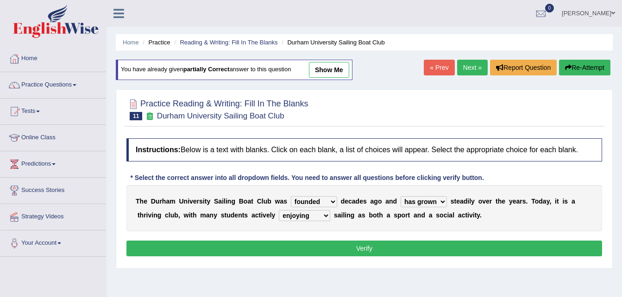
click at [358, 237] on div "Instructions: Below is a text with blanks. Click on each blank, a list of choic…" at bounding box center [364, 199] width 480 height 130
click at [356, 247] on button "Verify" at bounding box center [364, 249] width 476 height 16
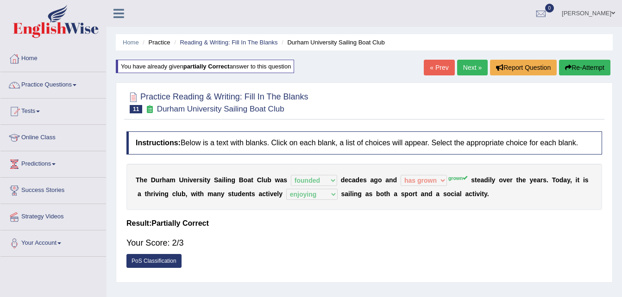
click at [572, 66] on button "Re-Attempt" at bounding box center [584, 68] width 51 height 16
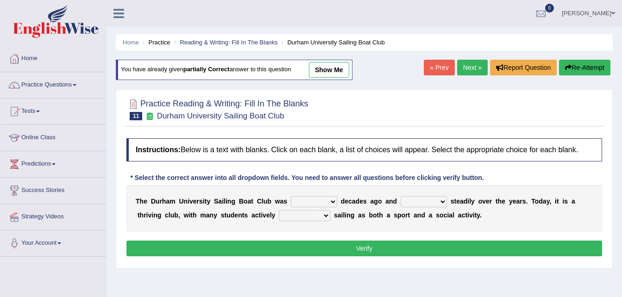
click at [401, 204] on select "grow growing has grown grown" at bounding box center [424, 201] width 46 height 11
select select "grown"
click at [401, 196] on select "grow growing has grown grown" at bounding box center [424, 201] width 46 height 11
click at [287, 214] on select "enjoy enjoyed are enjoying enjoying" at bounding box center [304, 215] width 51 height 11
select select "enjoying"
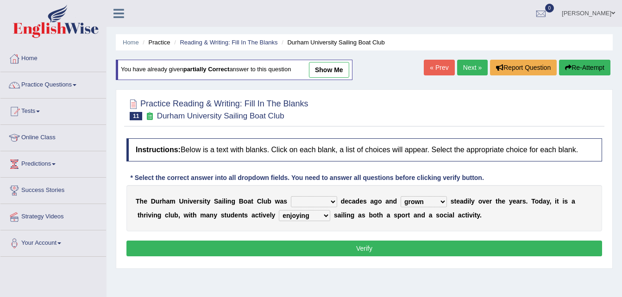
click at [279, 210] on select "enjoy enjoyed are enjoying enjoying" at bounding box center [304, 215] width 51 height 11
click at [300, 196] on select "found fund founded find" at bounding box center [314, 201] width 46 height 11
select select "founded"
click at [291, 196] on select "found fund founded find" at bounding box center [314, 201] width 46 height 11
click at [304, 250] on button "Verify" at bounding box center [364, 249] width 476 height 16
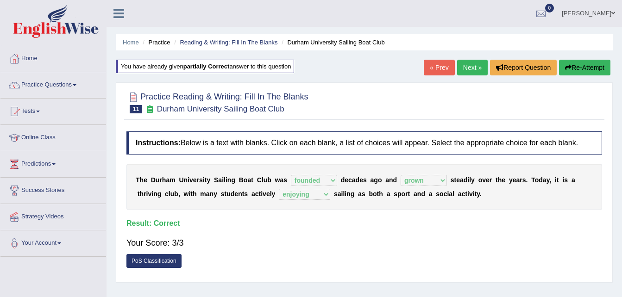
click at [469, 63] on link "Next »" at bounding box center [472, 68] width 31 height 16
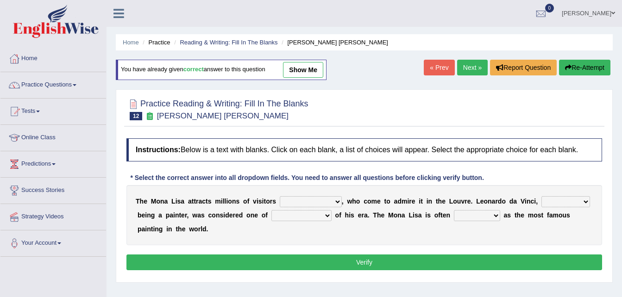
click at [290, 200] on select "around the year the all year all year round per year" at bounding box center [311, 201] width 62 height 11
select select "all year round"
click at [280, 196] on select "around the year the all year all year round per year" at bounding box center [311, 201] width 62 height 11
click at [532, 195] on div "T h e M o n a L i s a a t t r a c t s m i l l i o n s o f v i s i t o r s aroun…" at bounding box center [364, 215] width 476 height 60
click at [541, 197] on select "rather than as much as as well as as long as" at bounding box center [565, 201] width 49 height 11
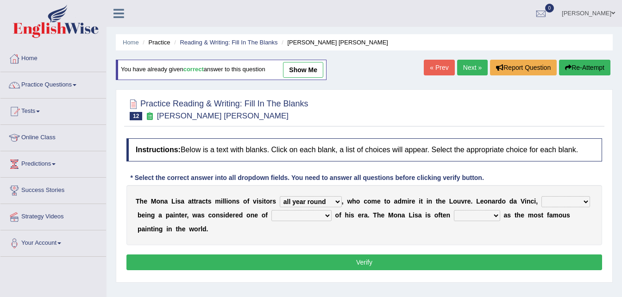
select select "as much as"
click at [541, 196] on select "rather than as much as as well as as long as" at bounding box center [565, 201] width 49 height 11
click at [283, 217] on select "better artists artist the better artist the best artists" at bounding box center [301, 215] width 60 height 11
select select "the best artists"
click at [271, 210] on select "better artists artist the better artist the best artists" at bounding box center [301, 215] width 60 height 11
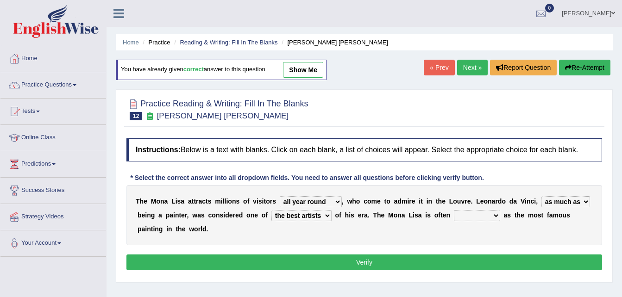
click at [434, 209] on div "T h e M o n a L i s a a t t r a c t s m i l l i o n s o f v i s i t o r s aroun…" at bounding box center [364, 215] width 476 height 60
click at [454, 215] on select "classified suggested predicted described" at bounding box center [477, 215] width 46 height 11
select select "described"
click at [454, 210] on select "classified suggested predicted described" at bounding box center [477, 215] width 46 height 11
click at [426, 271] on div "Home Practice Reading & Writing: Fill In The Blanks Mona Lisa You have already …" at bounding box center [364, 231] width 515 height 463
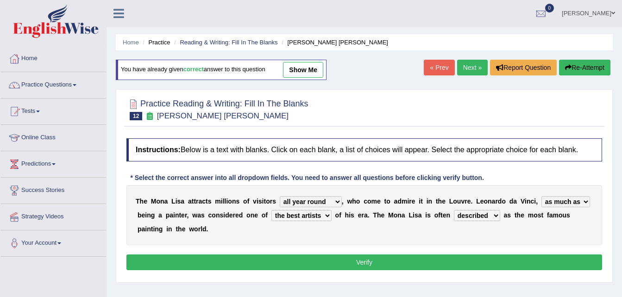
click at [418, 255] on button "Verify" at bounding box center [364, 263] width 476 height 16
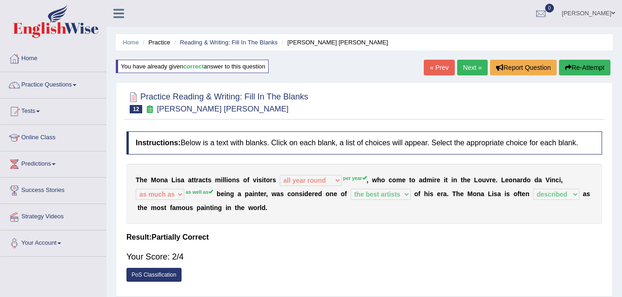
click at [572, 62] on button "Re-Attempt" at bounding box center [584, 68] width 51 height 16
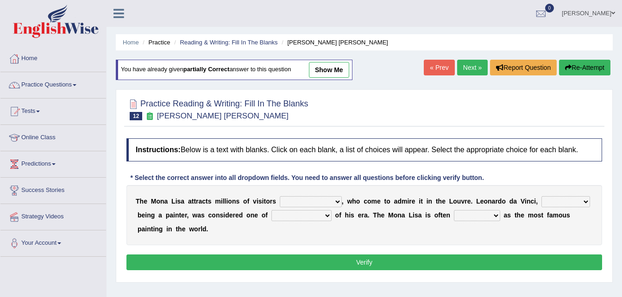
click at [295, 202] on select "around the year the all year all year round per year" at bounding box center [311, 201] width 62 height 11
select select "per year"
click at [280, 196] on select "around the year the all year all year round per year" at bounding box center [311, 201] width 62 height 11
click at [541, 196] on select "rather than as much as as well as as long as" at bounding box center [565, 201] width 49 height 11
select select "as much as"
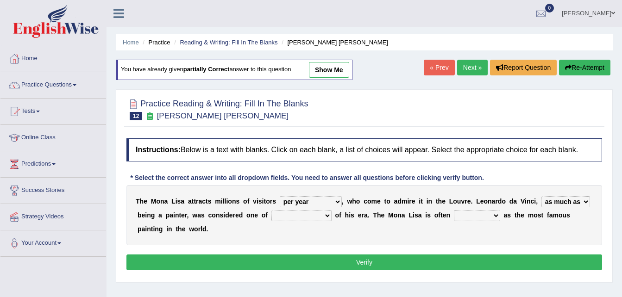
click at [541, 196] on select "rather than as much as as well as as long as" at bounding box center [565, 201] width 49 height 11
click at [285, 214] on select "better artists artist the better artist the best artists" at bounding box center [301, 215] width 60 height 11
select select "the best artists"
click at [271, 210] on select "better artists artist the better artist the best artists" at bounding box center [301, 215] width 60 height 11
click at [454, 214] on select "classified suggested predicted described" at bounding box center [477, 215] width 46 height 11
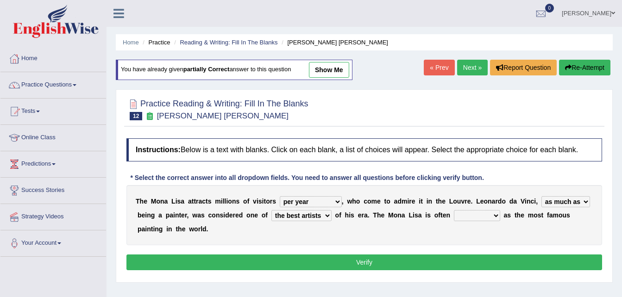
select select "described"
click at [454, 210] on select "classified suggested predicted described" at bounding box center [477, 215] width 46 height 11
click at [404, 255] on button "Verify" at bounding box center [364, 263] width 476 height 16
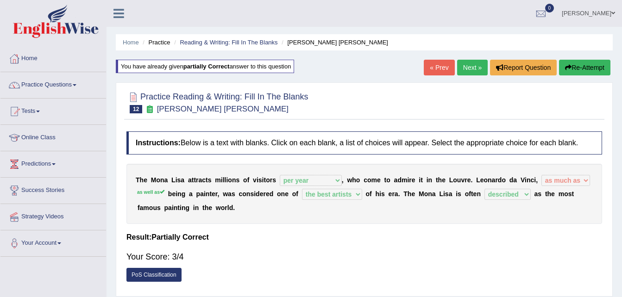
click at [465, 66] on link "Next »" at bounding box center [472, 68] width 31 height 16
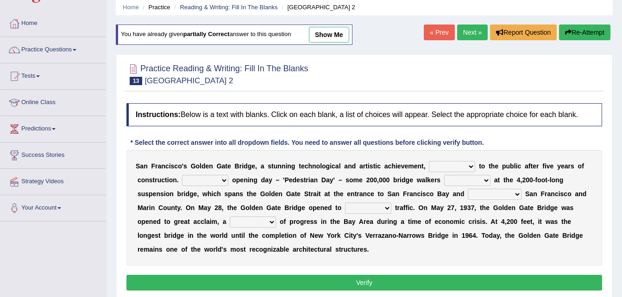
scroll to position [36, 0]
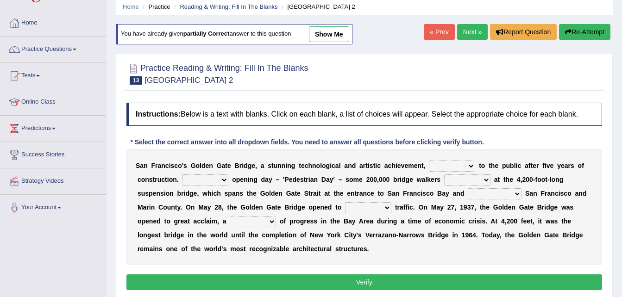
click at [432, 162] on select "opens closes appears equals" at bounding box center [452, 166] width 46 height 11
select select "appears"
click at [429, 161] on select "opens closes appears equals" at bounding box center [452, 166] width 46 height 11
click at [194, 178] on select "On During Since When" at bounding box center [205, 180] width 46 height 11
select select "During"
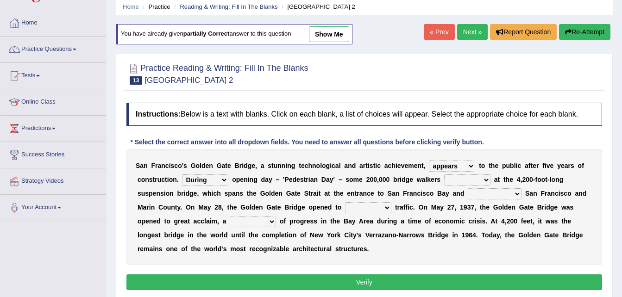
click at [182, 175] on select "On During Since When" at bounding box center [205, 180] width 46 height 11
click at [444, 182] on select "stationed looked marveled laughed" at bounding box center [467, 180] width 46 height 11
select select "marveled"
click at [444, 175] on select "stationed looked marveled laughed" at bounding box center [467, 180] width 46 height 11
click at [468, 195] on select "separates connects channels differentiates" at bounding box center [495, 193] width 54 height 11
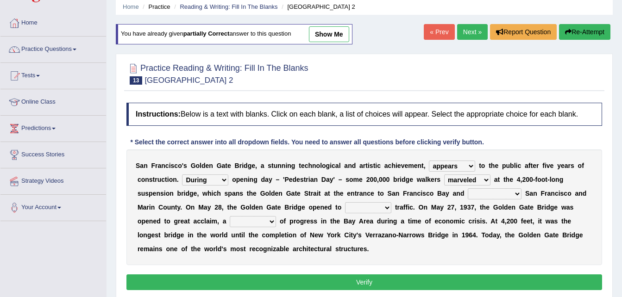
click at [468, 195] on select "separates connects channels differentiates" at bounding box center [495, 193] width 54 height 11
select select "connects"
click at [468, 188] on select "separates connects channels differentiates" at bounding box center [495, 193] width 54 height 11
click at [345, 203] on select "aquatic vehicular airborne watertight" at bounding box center [368, 207] width 46 height 11
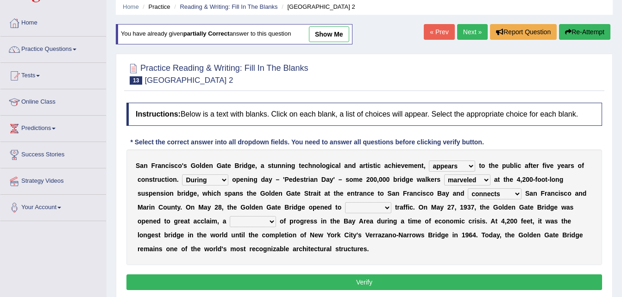
select select "vehicular"
click at [345, 202] on select "aquatic vehicular airborne watertight" at bounding box center [368, 207] width 46 height 11
click at [230, 224] on select "denial symbol technique yield" at bounding box center [253, 221] width 46 height 11
select select "symbol"
click at [230, 216] on select "denial symbol technique yield" at bounding box center [253, 221] width 46 height 11
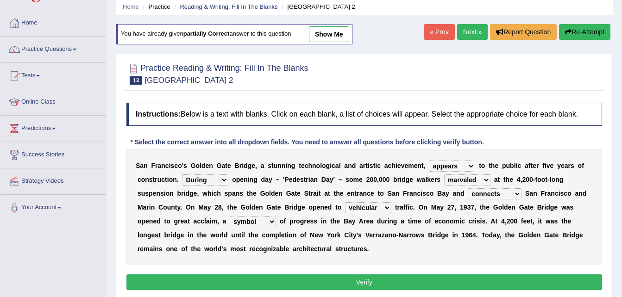
click at [173, 276] on button "Verify" at bounding box center [364, 283] width 476 height 16
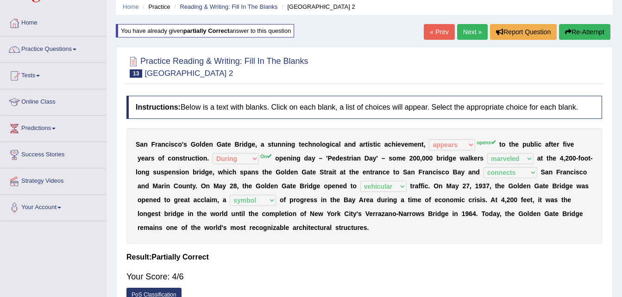
click at [596, 29] on button "Re-Attempt" at bounding box center [584, 32] width 51 height 16
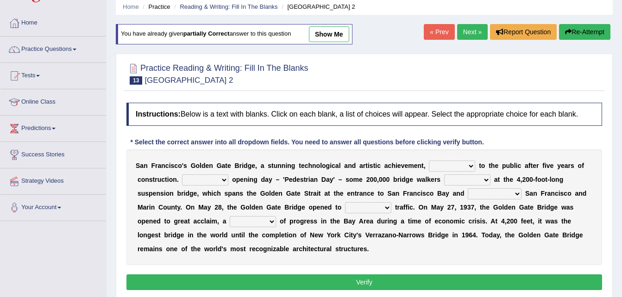
click at [429, 168] on select "opens closes appears equals" at bounding box center [452, 166] width 46 height 11
select select "opens"
click at [429, 161] on select "opens closes appears equals" at bounding box center [452, 166] width 46 height 11
click at [444, 181] on select "stationed looked marveled laughed" at bounding box center [467, 180] width 46 height 11
select select "marveled"
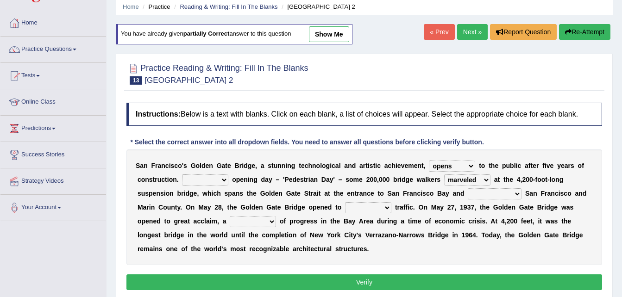
click at [444, 175] on select "stationed looked marveled laughed" at bounding box center [467, 180] width 46 height 11
click at [468, 195] on select "separates connects channels differentiates" at bounding box center [495, 193] width 54 height 11
select select "connects"
click at [468, 188] on select "separates connects channels differentiates" at bounding box center [495, 193] width 54 height 11
click at [213, 173] on div "S a n F r a n c i s c o ' s G o l d e n G a t e B r i d g e , a s t u n n i n g…" at bounding box center [364, 208] width 476 height 116
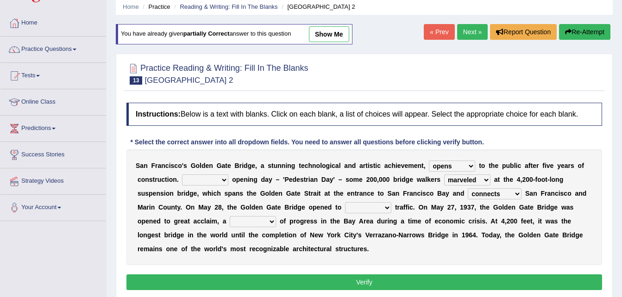
click at [212, 179] on select "On During Since When" at bounding box center [205, 180] width 46 height 11
select select "On"
click at [182, 175] on select "On During Since When" at bounding box center [205, 180] width 46 height 11
click at [345, 208] on select "aquatic vehicular airborne watertight" at bounding box center [368, 207] width 46 height 11
select select "vehicular"
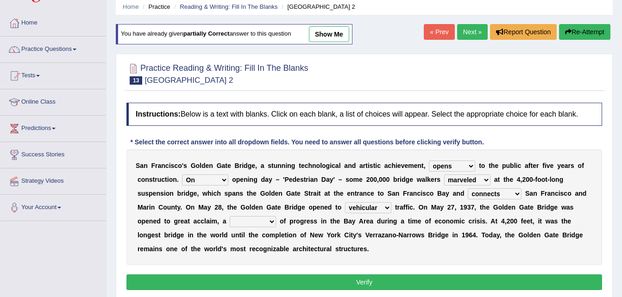
click at [345, 202] on select "aquatic vehicular airborne watertight" at bounding box center [368, 207] width 46 height 11
click at [230, 216] on select "denial symbol technique yield" at bounding box center [253, 221] width 46 height 11
select select "symbol"
click at [230, 216] on select "denial symbol technique yield" at bounding box center [253, 221] width 46 height 11
click at [216, 286] on button "Verify" at bounding box center [364, 283] width 476 height 16
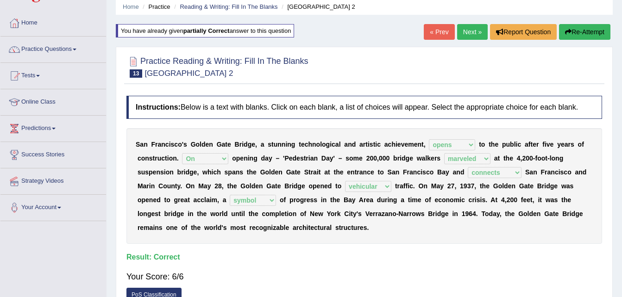
click at [473, 29] on link "Next »" at bounding box center [472, 32] width 31 height 16
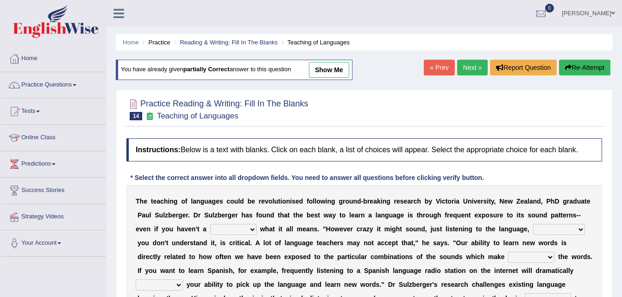
click at [342, 73] on link "show me" at bounding box center [329, 70] width 40 height 16
select select "clue"
select select "but also"
select select "up"
select select "boost"
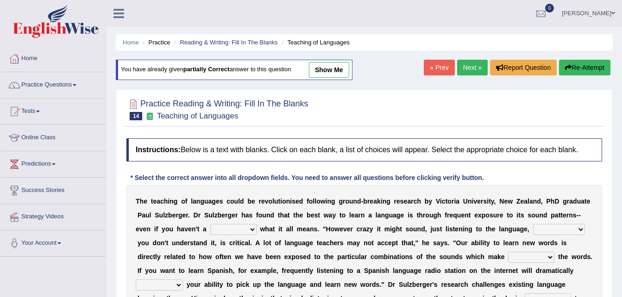
select select "required"
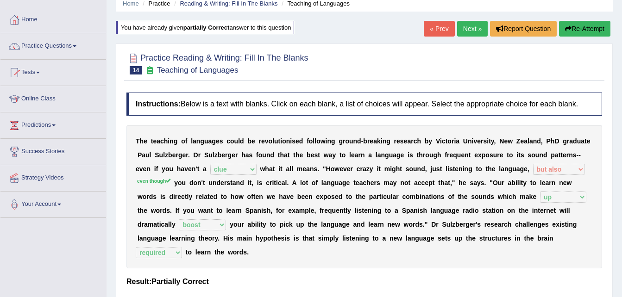
scroll to position [39, 0]
click at [566, 30] on icon "button" at bounding box center [568, 28] width 6 height 6
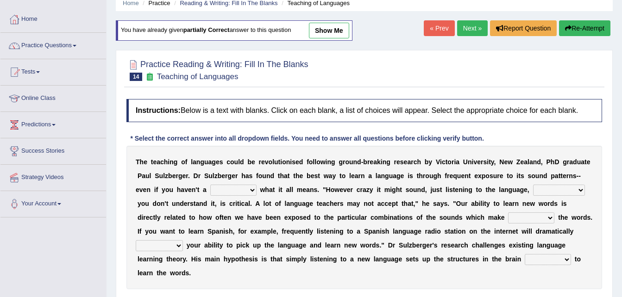
click at [210, 187] on select "dew claw clue due" at bounding box center [233, 190] width 46 height 11
select select "clue"
click at [210, 185] on select "dew claw clue due" at bounding box center [233, 190] width 46 height 11
click at [533, 187] on select "but also all together even though if so" at bounding box center [559, 190] width 52 height 11
select select "even though"
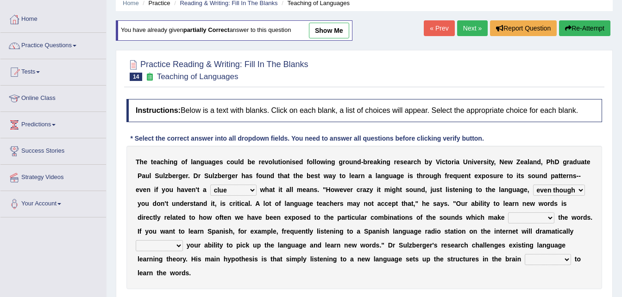
click at [533, 185] on select "but also all together even though if so" at bounding box center [559, 190] width 52 height 11
click at [508, 215] on select "down up of on" at bounding box center [531, 218] width 46 height 11
select select "up"
click at [508, 213] on select "down up of on" at bounding box center [531, 218] width 46 height 11
click at [183, 240] on select "evaluate exaggerate describe boost" at bounding box center [159, 245] width 47 height 11
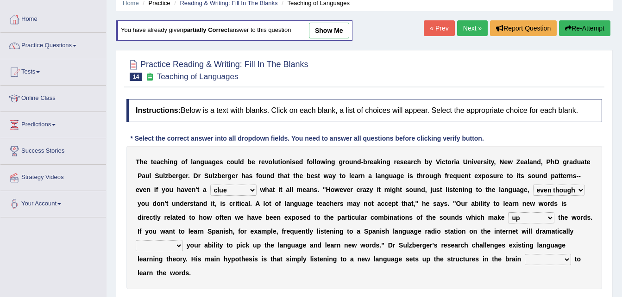
select select "boost"
click at [183, 240] on select "evaluate exaggerate describe boost" at bounding box center [159, 245] width 47 height 11
click at [525, 259] on select "requiring required directed to require" at bounding box center [548, 259] width 46 height 11
select select "required"
click at [525, 254] on select "requiring required directed to require" at bounding box center [548, 259] width 46 height 11
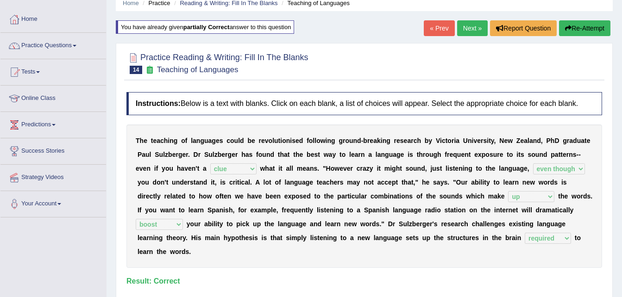
click at [468, 34] on link "Next »" at bounding box center [472, 28] width 31 height 16
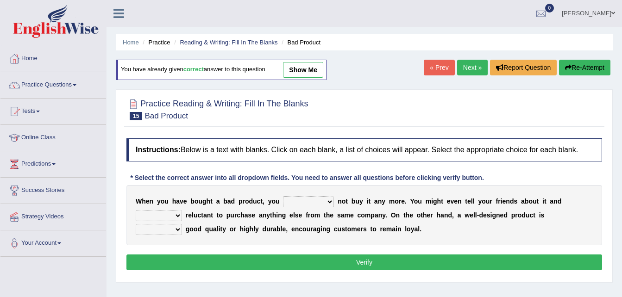
click at [283, 204] on select "would have should have should" at bounding box center [308, 201] width 51 height 11
select select "should"
click at [283, 196] on select "would have should have should" at bounding box center [308, 201] width 51 height 11
click at [317, 73] on link "show me" at bounding box center [303, 70] width 40 height 16
select select "be"
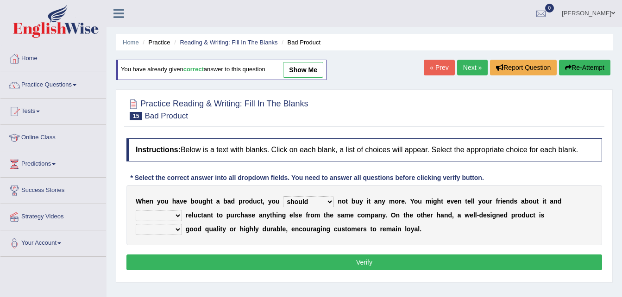
select select "either"
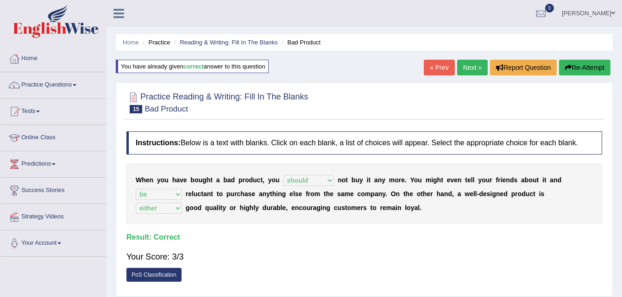
click at [569, 70] on icon "button" at bounding box center [568, 67] width 6 height 6
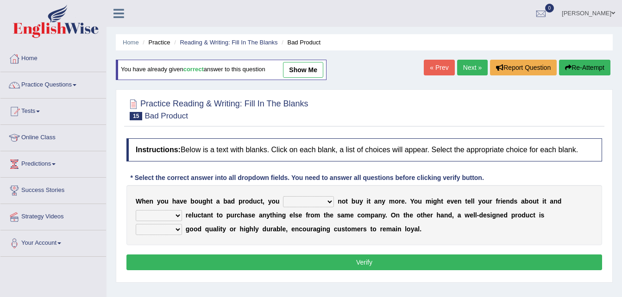
click at [290, 195] on div "W h e n y o u h a v e b o u g h t a b a d p r o d u c t , y o u would have shou…" at bounding box center [364, 215] width 476 height 60
click at [291, 199] on select "would have should have should" at bounding box center [308, 201] width 51 height 11
select select "should"
click at [283, 196] on select "would have should have should" at bounding box center [308, 201] width 51 height 11
click at [182, 210] on select "is are be being" at bounding box center [159, 215] width 46 height 11
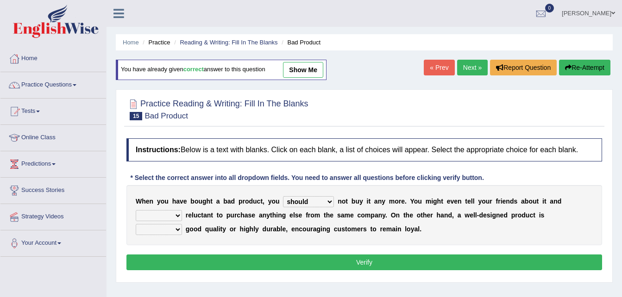
select select "be"
click at [182, 210] on select "is are be being" at bounding box center [159, 215] width 46 height 11
click at [182, 224] on select "both also neither either" at bounding box center [159, 229] width 46 height 11
select select "both"
click at [182, 224] on select "both also neither either" at bounding box center [159, 229] width 46 height 11
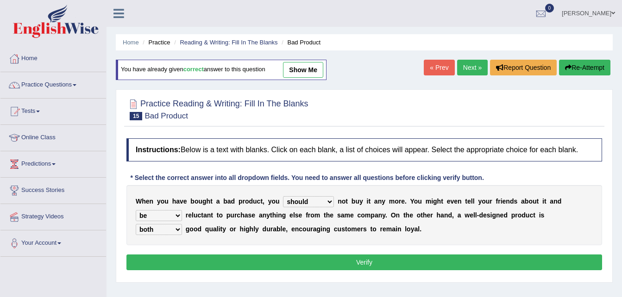
click at [379, 263] on button "Verify" at bounding box center [364, 263] width 476 height 16
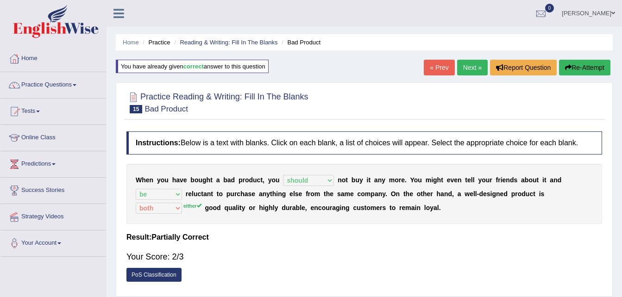
click at [470, 67] on link "Next »" at bounding box center [472, 68] width 31 height 16
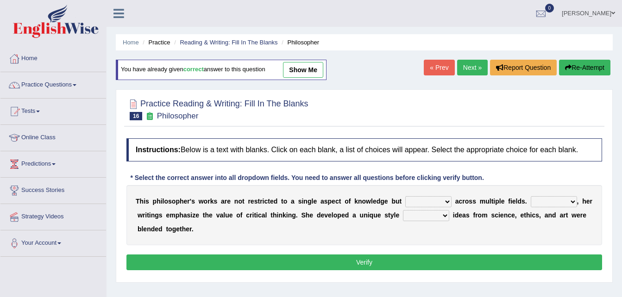
click at [425, 202] on select "constrain contain assemble extend" at bounding box center [428, 201] width 46 height 11
select select "constrain"
click at [405, 196] on select "constrain contain assemble extend" at bounding box center [428, 201] width 46 height 11
click at [531, 202] on select "Rather So Moreover Likely" at bounding box center [554, 201] width 46 height 11
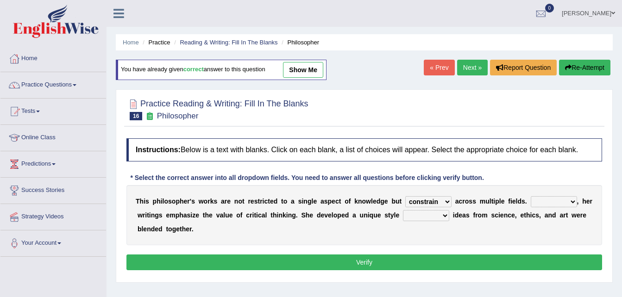
click at [531, 202] on select "Rather So Moreover Likely" at bounding box center [554, 201] width 46 height 11
select select "Moreover"
click at [531, 196] on select "Rather So Moreover Likely" at bounding box center [554, 201] width 46 height 11
click at [419, 211] on select "in that that which in which" at bounding box center [426, 215] width 46 height 11
select select "in that"
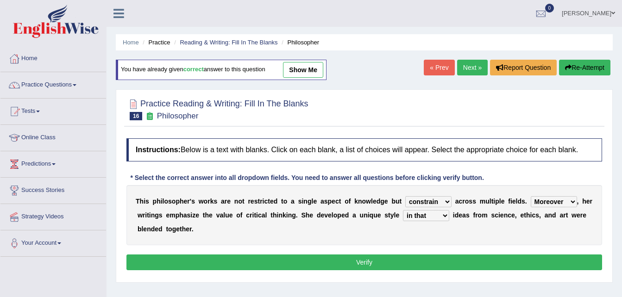
click at [403, 210] on select "in that that which in which" at bounding box center [426, 215] width 46 height 11
click at [417, 267] on button "Verify" at bounding box center [364, 263] width 476 height 16
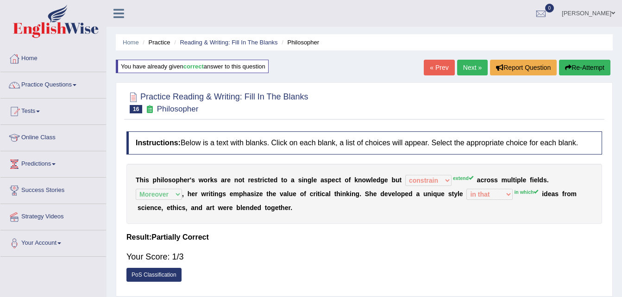
click at [573, 70] on button "Re-Attempt" at bounding box center [584, 68] width 51 height 16
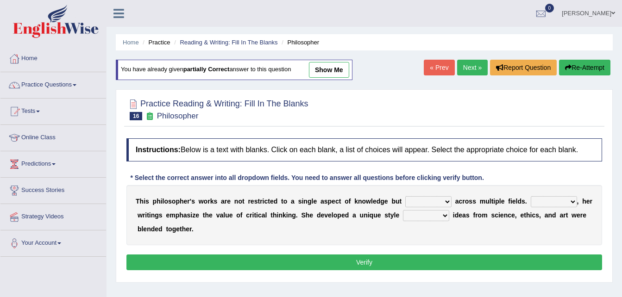
click at [418, 199] on select "constrain contain assemble extend" at bounding box center [428, 201] width 46 height 11
select select "extend"
click at [405, 196] on select "constrain contain assemble extend" at bounding box center [428, 201] width 46 height 11
click at [531, 199] on select "Rather So Moreover Likely" at bounding box center [554, 201] width 46 height 11
select select "Moreover"
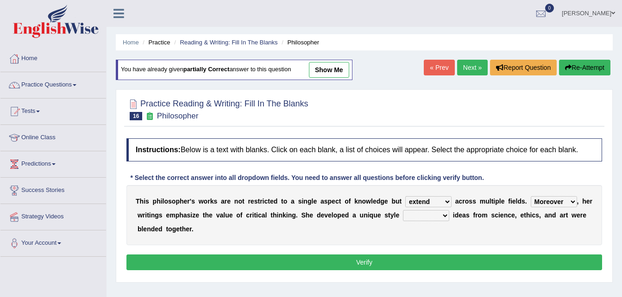
click at [531, 196] on select "Rather So Moreover Likely" at bounding box center [554, 201] width 46 height 11
click at [425, 215] on select "in that that which in which" at bounding box center [426, 215] width 46 height 11
select select "in which"
click at [403, 210] on select "in that that which in which" at bounding box center [426, 215] width 46 height 11
click at [419, 261] on button "Verify" at bounding box center [364, 263] width 476 height 16
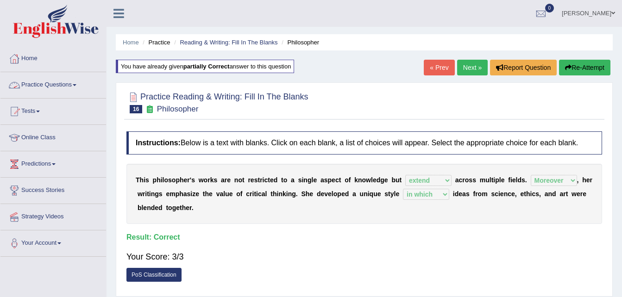
click at [59, 82] on link "Practice Questions" at bounding box center [53, 83] width 106 height 23
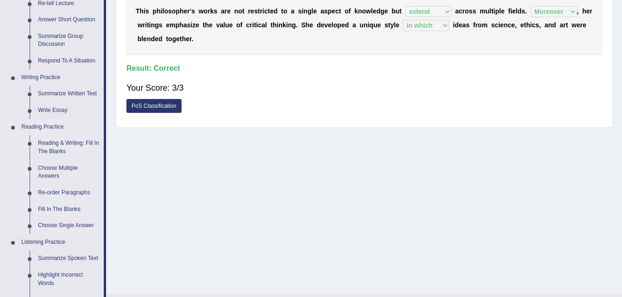
scroll to position [170, 0]
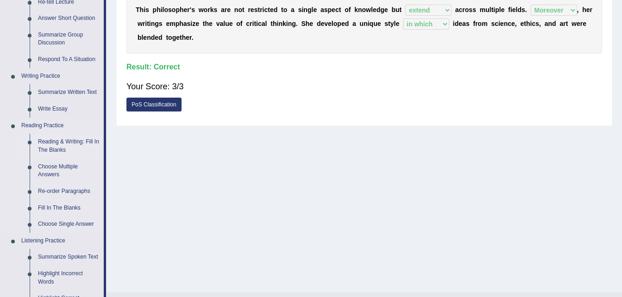
click at [59, 142] on link "Reading & Writing: Fill In The Blanks" at bounding box center [69, 146] width 70 height 25
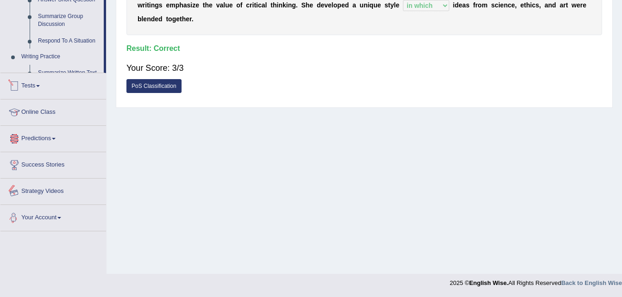
scroll to position [440, 0]
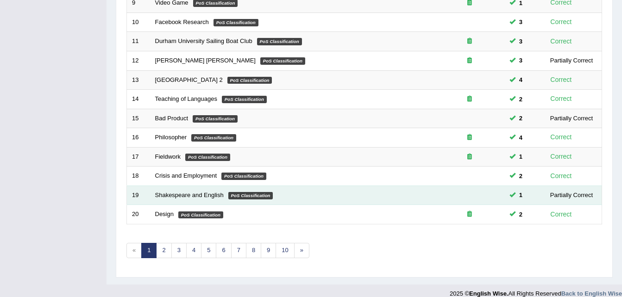
scroll to position [304, 0]
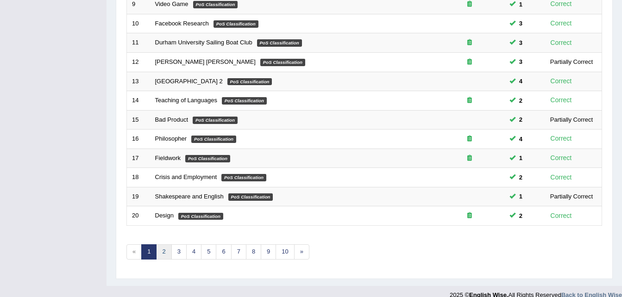
click at [160, 253] on link "2" at bounding box center [163, 252] width 15 height 15
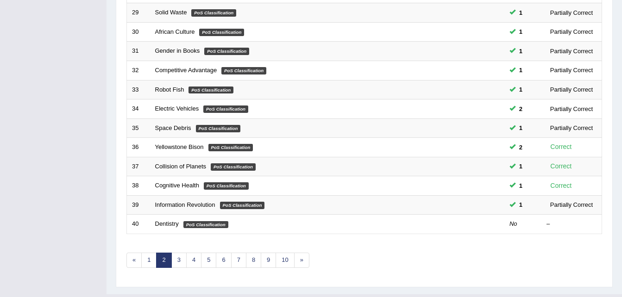
scroll to position [296, 0]
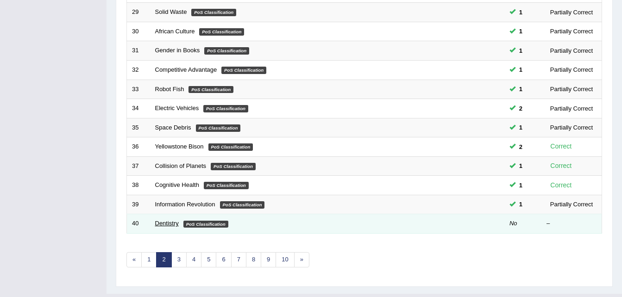
click at [168, 225] on link "Dentistry" at bounding box center [167, 223] width 24 height 7
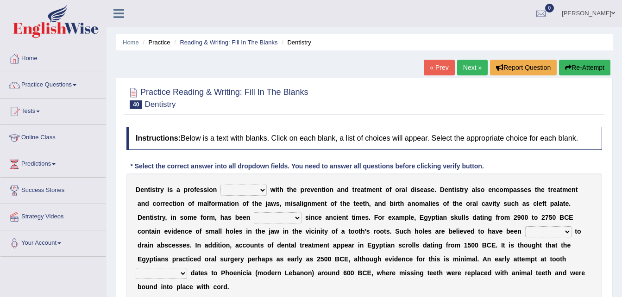
click at [234, 192] on select "agreed dealt concerned taken" at bounding box center [243, 190] width 46 height 11
select select "dealt"
click at [220, 185] on select "agreed dealt concerned taken" at bounding box center [243, 190] width 46 height 11
click at [254, 220] on select "criticized replaced practiced abandoned" at bounding box center [278, 218] width 48 height 11
select select "practiced"
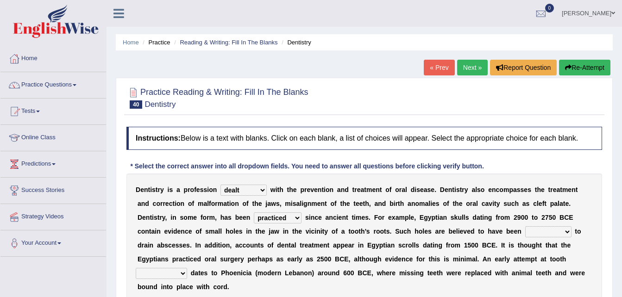
click at [254, 213] on select "criticized replaced practiced abandoned" at bounding box center [278, 218] width 48 height 11
click at [525, 227] on select "fluctuated laminated drilled sealed" at bounding box center [548, 231] width 46 height 11
select select "drilled"
click at [525, 226] on select "fluctuated laminated drilled sealed" at bounding box center [548, 231] width 46 height 11
click at [187, 268] on select "reparation sacrament restitution replacement" at bounding box center [161, 273] width 51 height 11
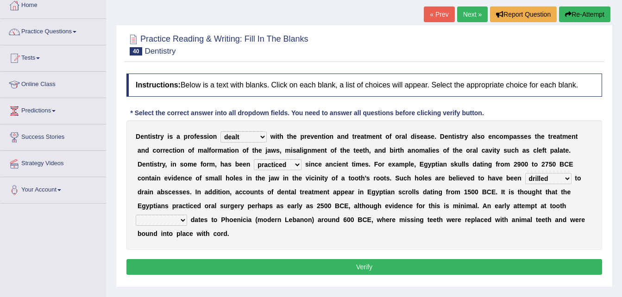
scroll to position [54, 0]
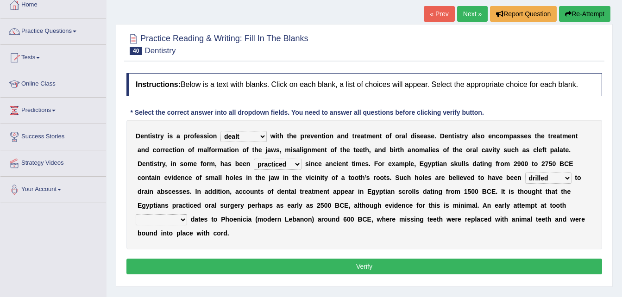
click at [187, 214] on select "reparation sacrament restitution replacement" at bounding box center [161, 219] width 51 height 11
select select "reparation"
click at [187, 214] on select "reparation sacrament restitution replacement" at bounding box center [161, 219] width 51 height 11
click at [401, 259] on button "Verify" at bounding box center [364, 267] width 476 height 16
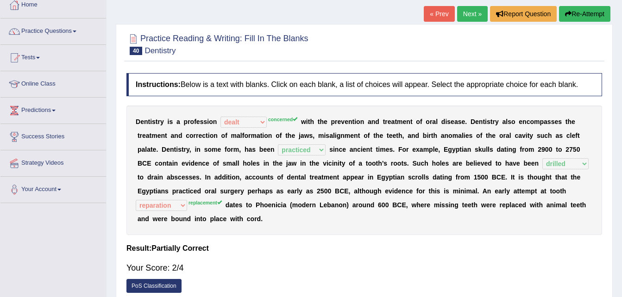
click at [578, 10] on button "Re-Attempt" at bounding box center [584, 14] width 51 height 16
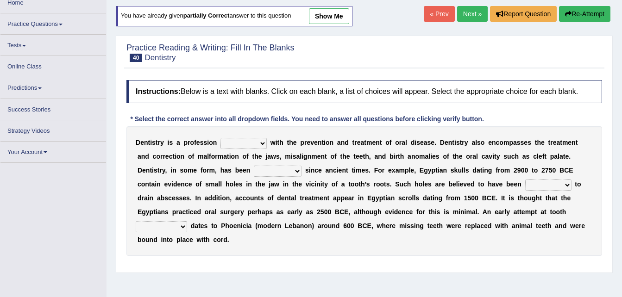
scroll to position [54, 0]
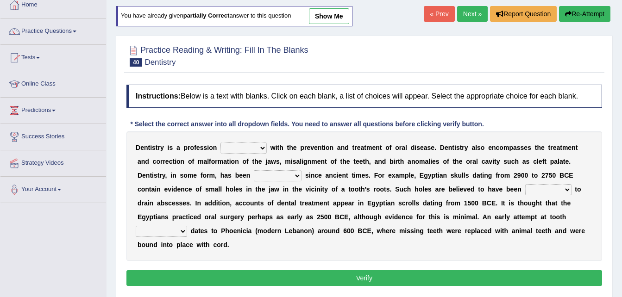
click at [240, 143] on select "agreed dealt concerned taken" at bounding box center [243, 148] width 46 height 11
select select "concerned"
click at [220, 143] on select "agreed dealt concerned taken" at bounding box center [243, 148] width 46 height 11
click at [254, 177] on select "criticized replaced practiced abandoned" at bounding box center [278, 175] width 48 height 11
select select "practiced"
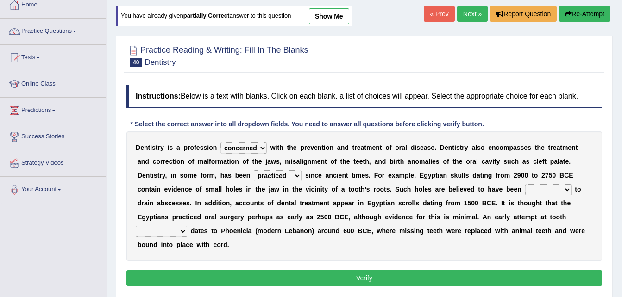
click at [254, 170] on select "criticized replaced practiced abandoned" at bounding box center [278, 175] width 48 height 11
click at [525, 188] on select "fluctuated laminated drilled sealed" at bounding box center [548, 189] width 46 height 11
select select "drilled"
click at [525, 184] on select "fluctuated laminated drilled sealed" at bounding box center [548, 189] width 46 height 11
click at [187, 226] on select "reparation sacrament restitution replacement" at bounding box center [161, 231] width 51 height 11
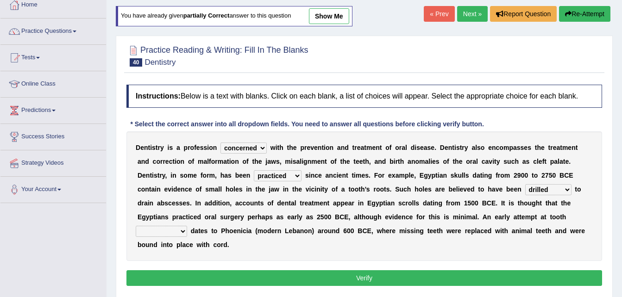
select select "replacement"
click at [187, 226] on select "reparation sacrament restitution replacement" at bounding box center [161, 231] width 51 height 11
click at [404, 275] on div "Instructions: Below is a text with blanks. Click on each blank, a list of choic…" at bounding box center [364, 187] width 480 height 214
click at [397, 270] on button "Verify" at bounding box center [364, 278] width 476 height 16
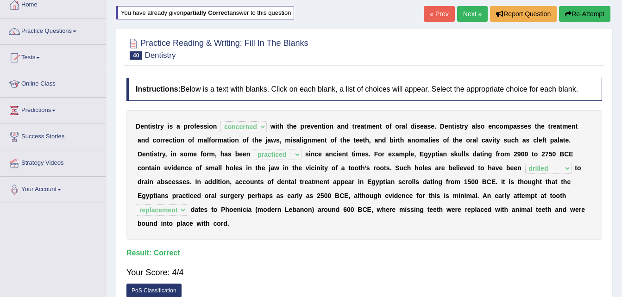
click at [472, 18] on link "Next »" at bounding box center [472, 14] width 31 height 16
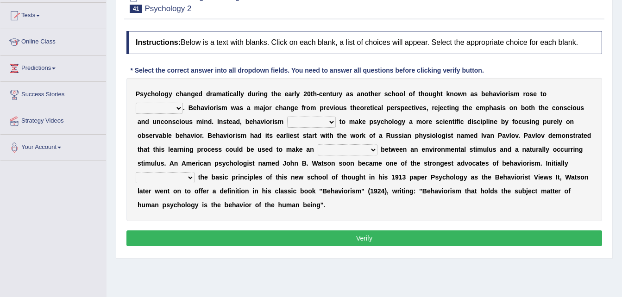
scroll to position [96, 0]
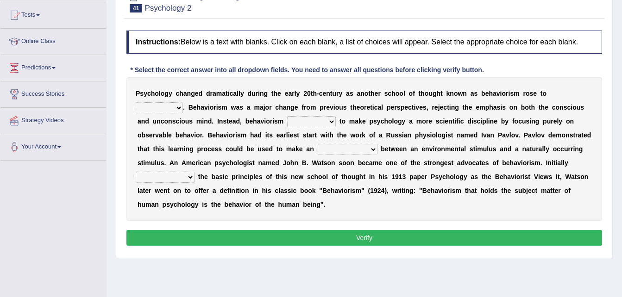
click at [183, 102] on select "dominance temptation challenge temper" at bounding box center [159, 107] width 47 height 11
select select "challenge"
click at [183, 102] on select "dominance temptation challenge temper" at bounding box center [159, 107] width 47 height 11
click at [287, 125] on select "reproached reproved strove rewove" at bounding box center [311, 121] width 49 height 11
select select "reproved"
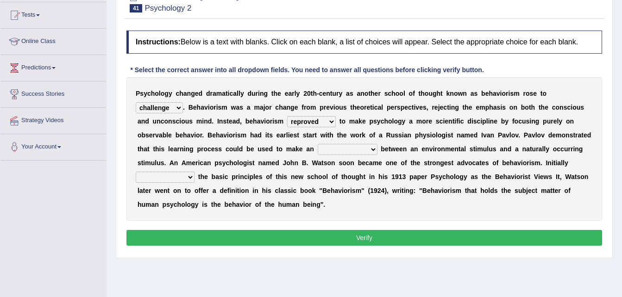
click at [287, 116] on select "reproached reproved strove rewove" at bounding box center [311, 121] width 49 height 11
click at [318, 147] on select "acclimatization association union combination" at bounding box center [348, 149] width 60 height 11
select select "acclimatization"
click at [318, 144] on select "acclimatization association union combination" at bounding box center [348, 149] width 60 height 11
click at [195, 172] on select "questioning foreshortening unburdening outlining" at bounding box center [165, 177] width 59 height 11
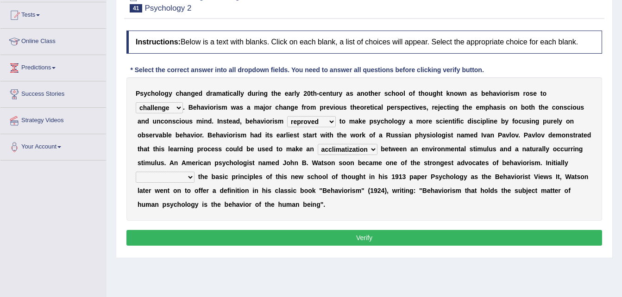
select select "outlining"
click at [195, 172] on select "questioning foreshortening unburdening outlining" at bounding box center [165, 177] width 59 height 11
click at [403, 230] on button "Verify" at bounding box center [364, 238] width 476 height 16
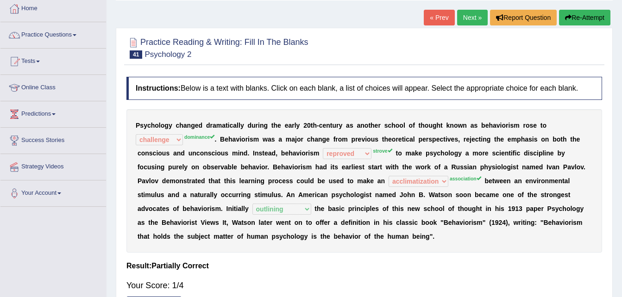
scroll to position [49, 0]
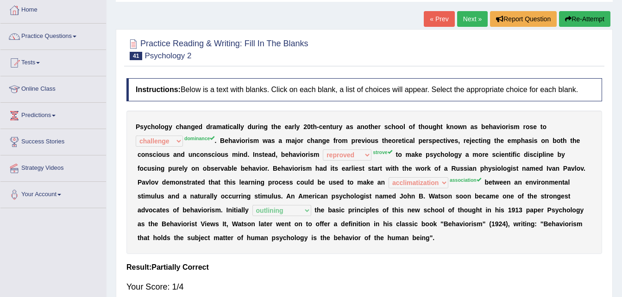
click at [592, 13] on button "Re-Attempt" at bounding box center [584, 19] width 51 height 16
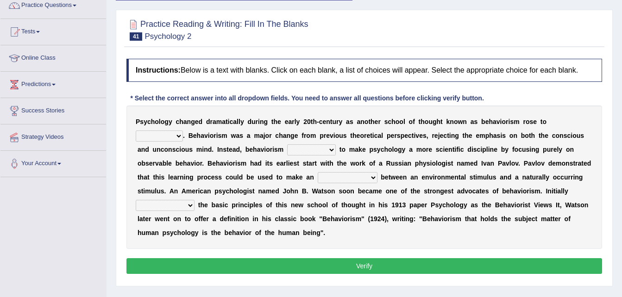
scroll to position [85, 0]
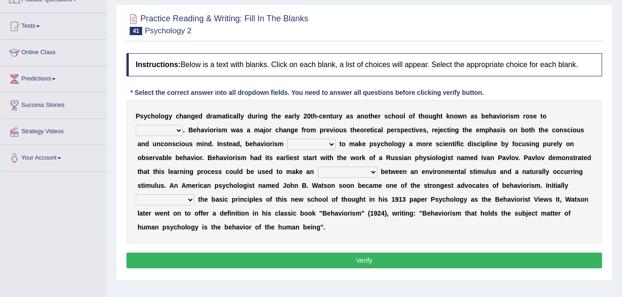
click at [183, 125] on select "dominance temptation challenge temper" at bounding box center [159, 130] width 47 height 11
select select "dominance"
click at [183, 125] on select "dominance temptation challenge temper" at bounding box center [159, 130] width 47 height 11
click at [243, 150] on div "P s y c h o l o g y c h a n g e d d r a m a t i c a l l y d u r i n g t h e e a…" at bounding box center [364, 172] width 476 height 144
click at [287, 144] on select "reproached reproved strove rewove" at bounding box center [311, 144] width 49 height 11
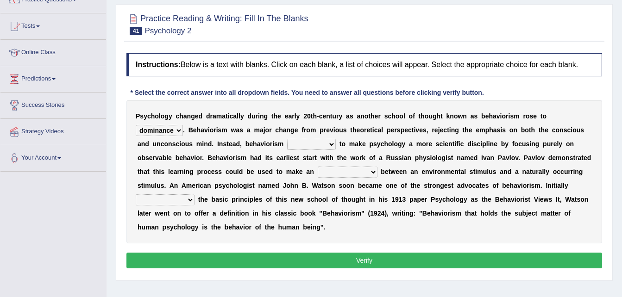
select select "strove"
click at [287, 139] on select "reproached reproved strove rewove" at bounding box center [311, 144] width 49 height 11
click at [314, 161] on b "t" at bounding box center [315, 157] width 2 height 7
click at [318, 167] on select "acclimatization association union combination" at bounding box center [348, 172] width 60 height 11
select select "association"
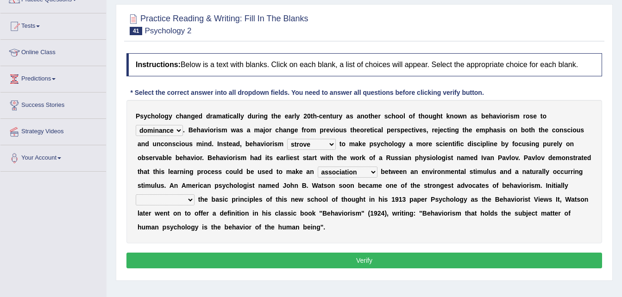
click at [318, 167] on select "acclimatization association union combination" at bounding box center [348, 172] width 60 height 11
click at [195, 195] on select "questioning foreshortening unburdening outlining" at bounding box center [165, 200] width 59 height 11
select select "outlining"
click at [195, 195] on select "questioning foreshortening unburdening outlining" at bounding box center [165, 200] width 59 height 11
click at [417, 253] on button "Verify" at bounding box center [364, 261] width 476 height 16
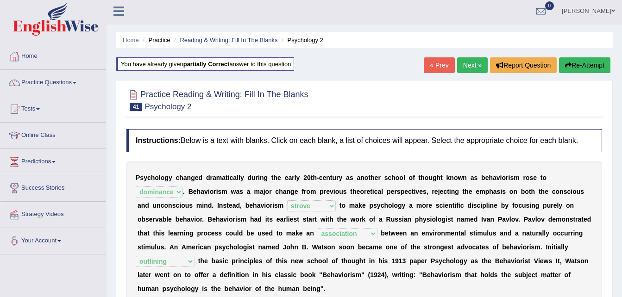
scroll to position [0, 0]
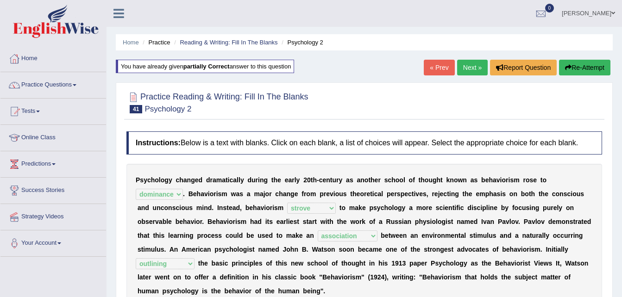
click at [477, 65] on link "Next »" at bounding box center [472, 68] width 31 height 16
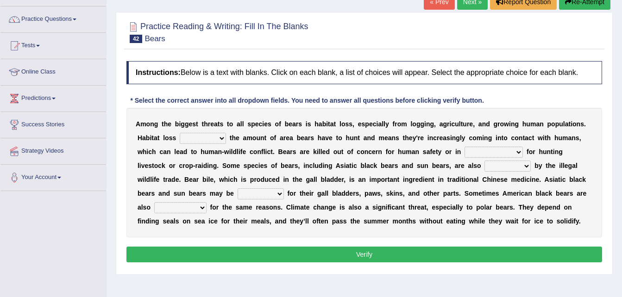
scroll to position [66, 0]
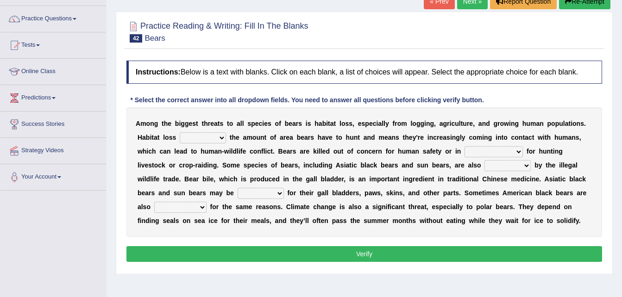
click at [189, 132] on select "increases reduces complies interacts" at bounding box center [203, 137] width 46 height 11
click at [180, 132] on select "increases reduces complies interacts" at bounding box center [203, 137] width 46 height 11
click at [180, 133] on select "increases reduces complies interacts" at bounding box center [203, 137] width 46 height 11
select select "increases"
click at [180, 132] on select "increases reduces complies interacts" at bounding box center [203, 137] width 46 height 11
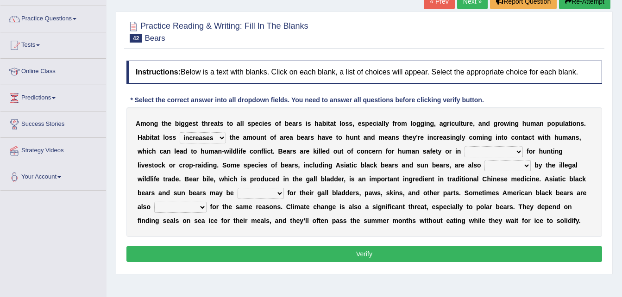
click at [465, 156] on select "coalition retaliation appreciation disinformation" at bounding box center [494, 151] width 58 height 11
select select "coalition"
click at [465, 146] on select "coalition retaliation appreciation disinformation" at bounding box center [494, 151] width 58 height 11
click at [484, 166] on select "protected prohibited fattened threatened" at bounding box center [507, 165] width 46 height 11
select select "threatened"
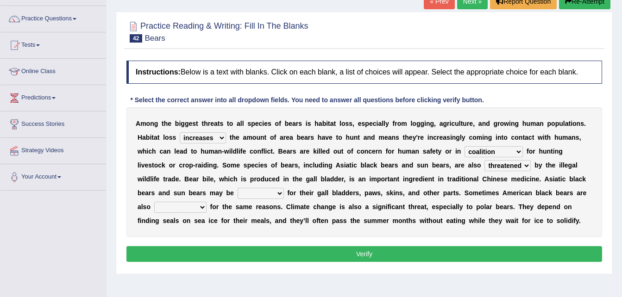
click at [484, 160] on select "protected prohibited fattened threatened" at bounding box center [507, 165] width 46 height 11
click at [284, 188] on select "poached squelched coached blenched" at bounding box center [261, 193] width 46 height 11
select select "squelched"
click at [284, 188] on select "poached squelched coached blenched" at bounding box center [261, 193] width 46 height 11
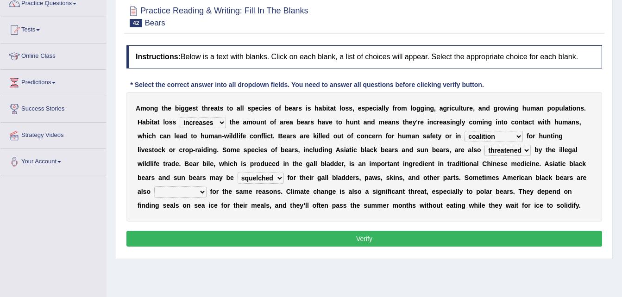
scroll to position [81, 0]
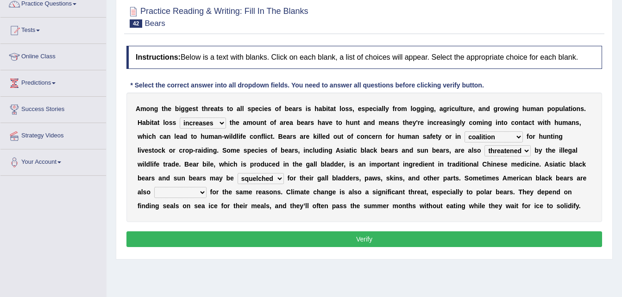
click at [207, 187] on select "begot foreseen encountered targeted" at bounding box center [180, 192] width 52 height 11
select select "begot"
click at [207, 187] on select "begot foreseen encountered targeted" at bounding box center [180, 192] width 52 height 11
click at [434, 239] on button "Verify" at bounding box center [364, 240] width 476 height 16
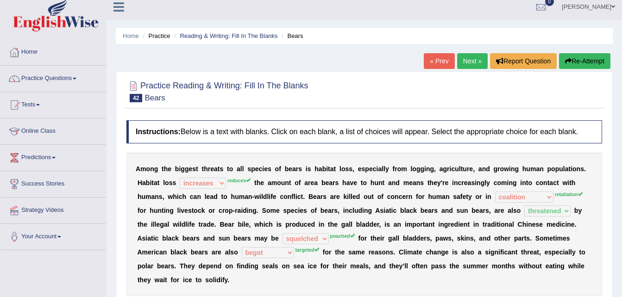
scroll to position [0, 0]
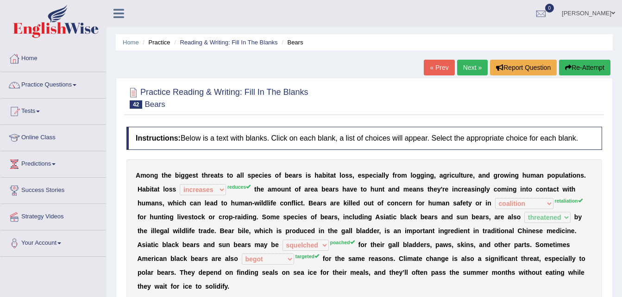
click at [572, 66] on button "Re-Attempt" at bounding box center [584, 68] width 51 height 16
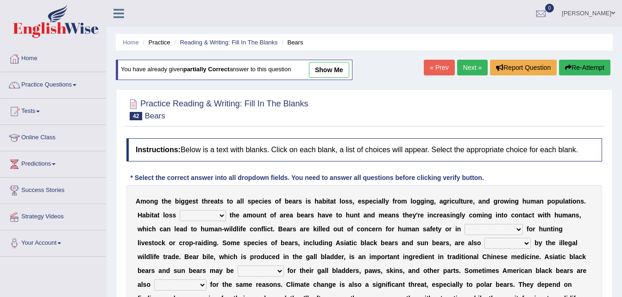
click at [188, 214] on select "increases reduces complies interacts" at bounding box center [203, 215] width 46 height 11
select select "reduces"
click at [180, 210] on select "increases reduces complies interacts" at bounding box center [203, 215] width 46 height 11
click at [465, 232] on select "coalition retaliation appreciation disinformation" at bounding box center [494, 229] width 58 height 11
select select "retaliation"
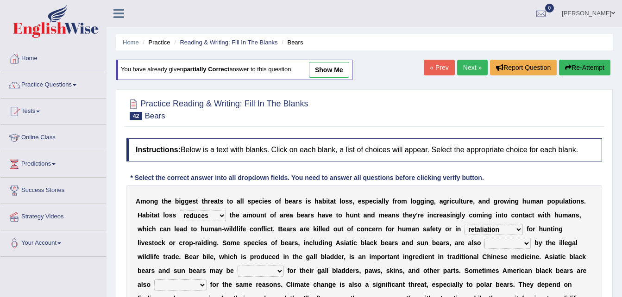
click at [465, 224] on select "coalition retaliation appreciation disinformation" at bounding box center [494, 229] width 58 height 11
click at [151, 281] on b "o" at bounding box center [148, 284] width 4 height 7
click at [484, 242] on select "protected prohibited fattened threatened" at bounding box center [507, 243] width 46 height 11
select select "threatened"
click at [484, 238] on select "protected prohibited fattened threatened" at bounding box center [507, 243] width 46 height 11
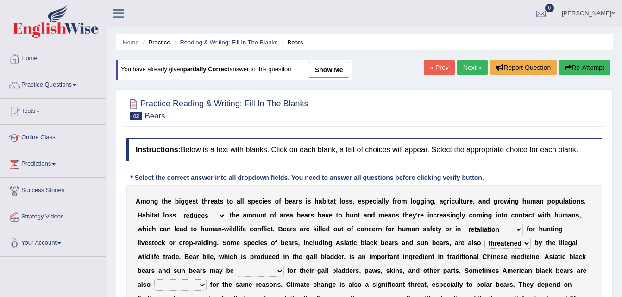
click at [207, 280] on select "begot foreseen encountered targeted" at bounding box center [180, 285] width 52 height 11
select select "targeted"
click at [207, 280] on select "begot foreseen encountered targeted" at bounding box center [180, 285] width 52 height 11
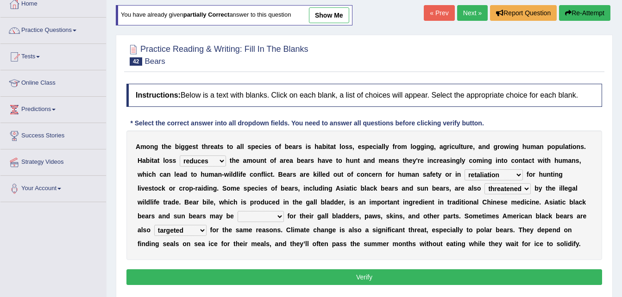
scroll to position [55, 0]
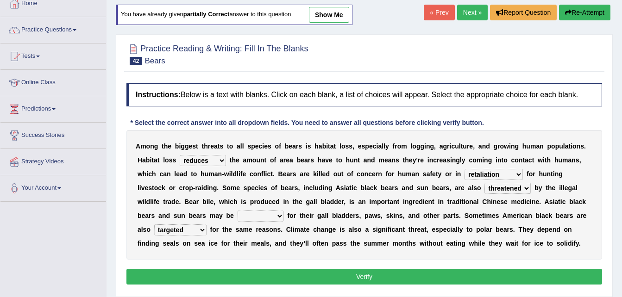
click at [284, 211] on select "poached squelched coached blenched" at bounding box center [261, 216] width 46 height 11
select select "poached"
click at [284, 211] on select "poached squelched coached blenched" at bounding box center [261, 216] width 46 height 11
click at [475, 274] on button "Verify" at bounding box center [364, 277] width 476 height 16
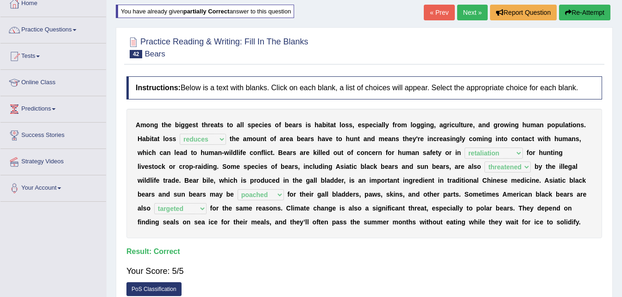
click at [467, 9] on link "Next »" at bounding box center [472, 13] width 31 height 16
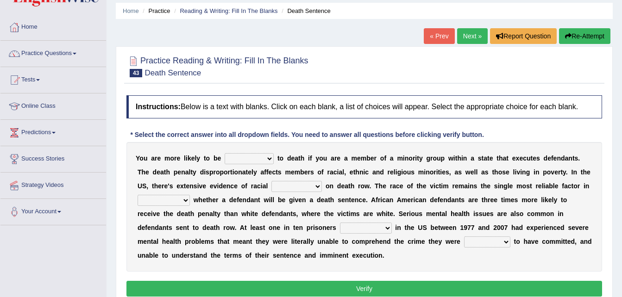
scroll to position [53, 0]
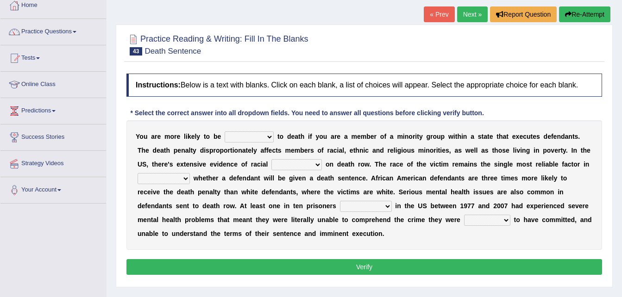
click at [246, 140] on select "penalized blamed complained sentenced" at bounding box center [249, 137] width 49 height 11
select select "sentenced"
click at [225, 132] on select "penalized blamed complained sentenced" at bounding box center [249, 137] width 49 height 11
click at [271, 162] on select "bias equality appearance background" at bounding box center [296, 164] width 50 height 11
select select "bias"
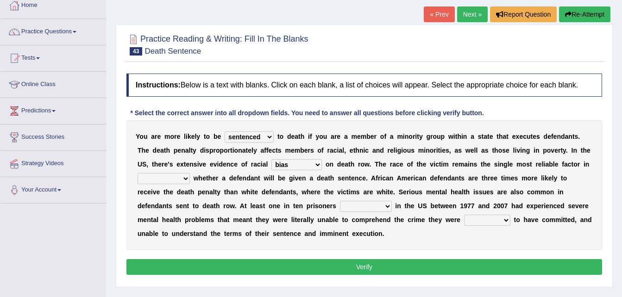
click at [271, 159] on select "bias equality appearance background" at bounding box center [296, 164] width 50 height 11
click at [190, 173] on select "determining adjoining undermining examining" at bounding box center [164, 178] width 52 height 11
select select "determining"
click at [190, 173] on select "determining adjoining undermining examining" at bounding box center [164, 178] width 52 height 11
click at [340, 202] on select "electrocuted persecuted executed captured" at bounding box center [366, 206] width 52 height 11
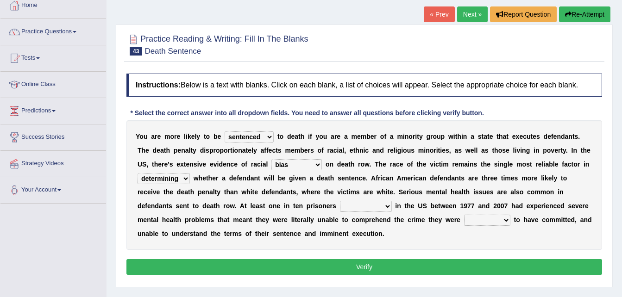
select select "captured"
click at [340, 201] on select "electrocuted persecuted executed captured" at bounding box center [366, 206] width 52 height 11
click at [464, 219] on select "alleged acclaimed persuaded claimed" at bounding box center [487, 220] width 46 height 11
select select "alleged"
click at [464, 215] on select "alleged acclaimed persuaded claimed" at bounding box center [487, 220] width 46 height 11
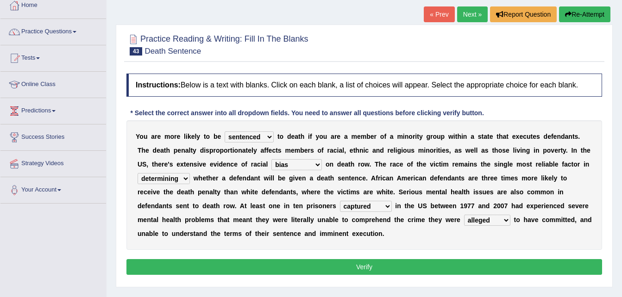
click at [298, 264] on button "Verify" at bounding box center [364, 267] width 476 height 16
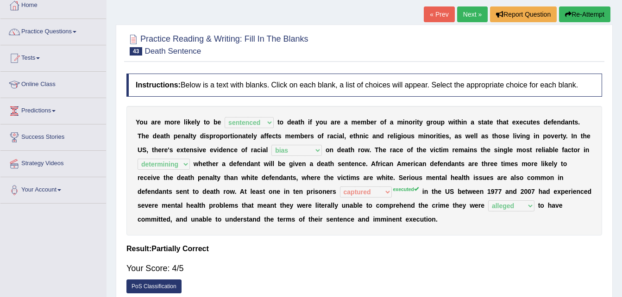
click at [475, 17] on link "Next »" at bounding box center [472, 14] width 31 height 16
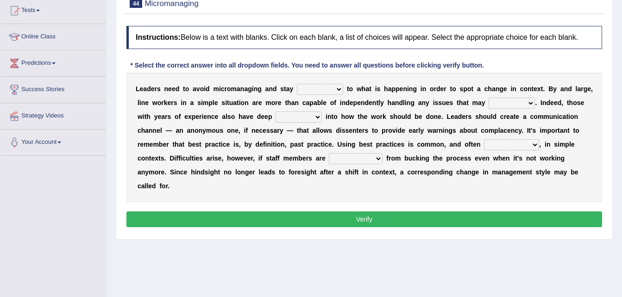
scroll to position [101, 0]
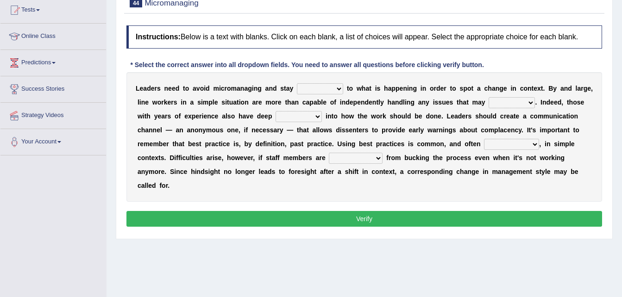
click at [330, 91] on select "complied connected precise concise" at bounding box center [320, 88] width 46 height 11
select select "connected"
click at [297, 83] on select "complied connected precise concise" at bounding box center [320, 88] width 46 height 11
click at [314, 92] on select "complied connected precise concise" at bounding box center [320, 88] width 46 height 11
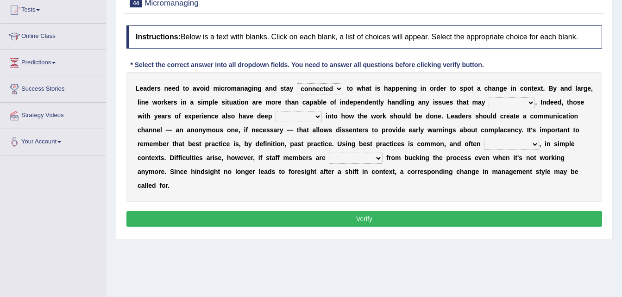
click at [489, 101] on select "apprise rise encounter arise" at bounding box center [512, 102] width 46 height 11
select select "arise"
click at [489, 97] on select "apprise rise encounter arise" at bounding box center [512, 102] width 46 height 11
click at [276, 111] on select "incursion insight indignity indication" at bounding box center [299, 116] width 46 height 11
select select "insight"
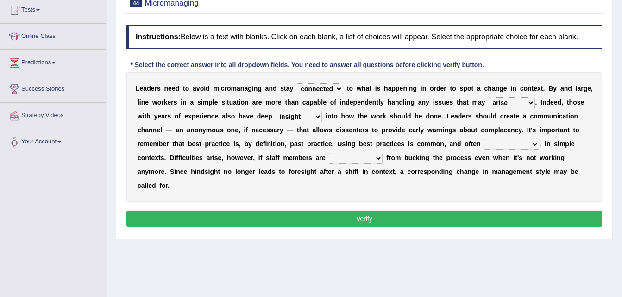
click at [276, 111] on select "incursion insight indignity indication" at bounding box center [299, 116] width 46 height 11
click at [484, 141] on select "inappropriate apprehensive appropriate forbidden" at bounding box center [511, 144] width 55 height 11
click at [484, 139] on select "inappropriate apprehensive appropriate forbidden" at bounding box center [511, 144] width 55 height 11
click at [484, 141] on select "inappropriate apprehensive appropriate forbidden" at bounding box center [511, 144] width 55 height 11
select select "appropriate"
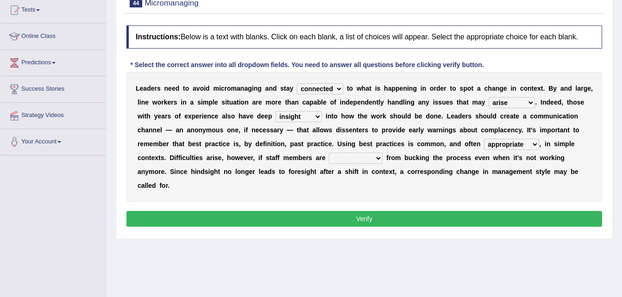
click at [484, 139] on select "inappropriate apprehensive appropriate forbidden" at bounding box center [511, 144] width 55 height 11
click at [329, 154] on select "disarranged disinclined discouraged disintegrated" at bounding box center [356, 158] width 54 height 11
select select "disinclined"
click at [329, 153] on select "disarranged disinclined discouraged disintegrated" at bounding box center [356, 158] width 54 height 11
click at [216, 211] on button "Verify" at bounding box center [364, 219] width 476 height 16
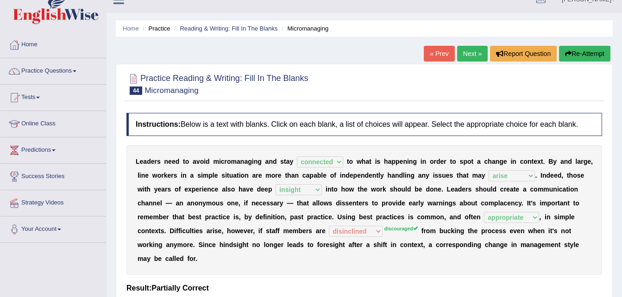
scroll to position [0, 0]
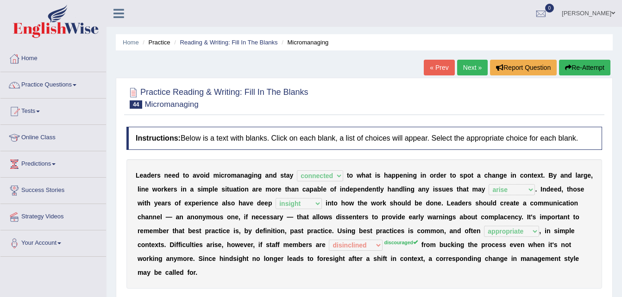
click at [477, 70] on link "Next »" at bounding box center [472, 68] width 31 height 16
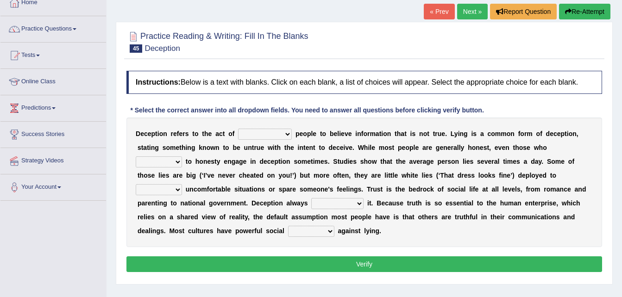
click at [268, 133] on select "discouraging forbidding detecting encouraging" at bounding box center [265, 134] width 54 height 11
select select "encouraging"
click at [238, 129] on select "discouraging forbidding detecting encouraging" at bounding box center [265, 134] width 54 height 11
click at [182, 157] on select "describe prescribe inscribe subscribe" at bounding box center [159, 162] width 46 height 11
select select "inscribe"
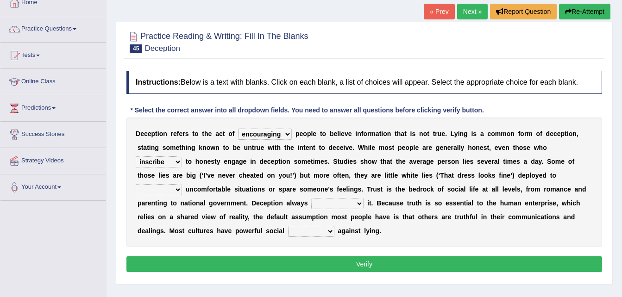
click at [182, 157] on select "describe prescribe inscribe subscribe" at bounding box center [159, 162] width 46 height 11
click at [182, 184] on select "contest illuminate disguise avoid" at bounding box center [159, 189] width 46 height 11
select select "illuminate"
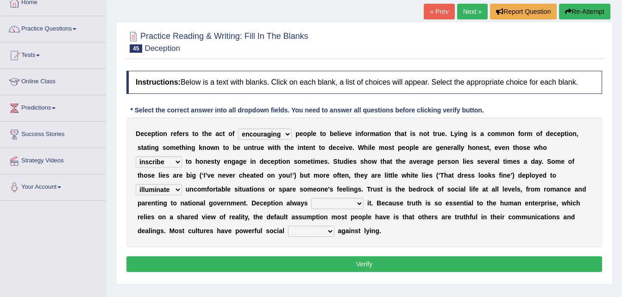
click at [182, 184] on select "contest illuminate disguise avoid" at bounding box center [159, 189] width 46 height 11
click at [311, 202] on select "undermines underscores undertakes underwrites" at bounding box center [337, 203] width 52 height 11
select select "undermines"
click at [311, 198] on select "undermines underscores undertakes underwrites" at bounding box center [337, 203] width 52 height 11
click at [334, 226] on select "ejections sanctions fractions inductions" at bounding box center [311, 231] width 46 height 11
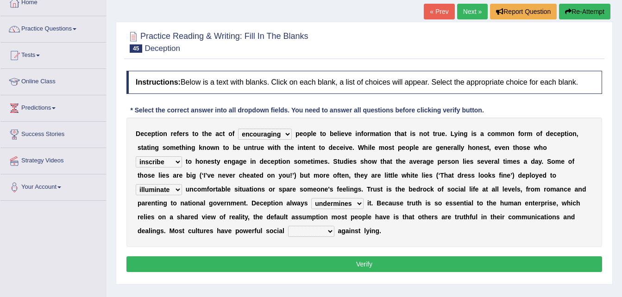
select select "sanctions"
click at [334, 226] on select "ejections sanctions fractions inductions" at bounding box center [311, 231] width 46 height 11
click at [520, 257] on button "Verify" at bounding box center [364, 265] width 476 height 16
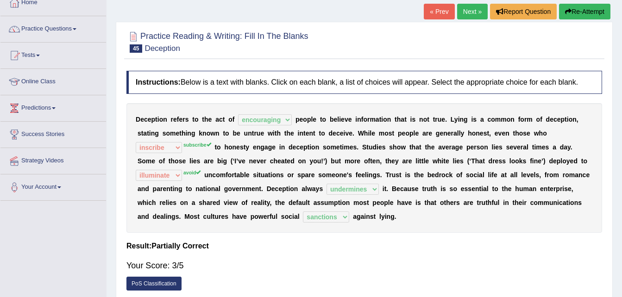
click at [565, 10] on icon "button" at bounding box center [568, 11] width 6 height 6
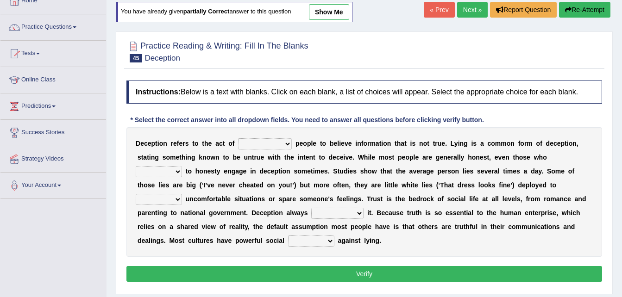
scroll to position [56, 0]
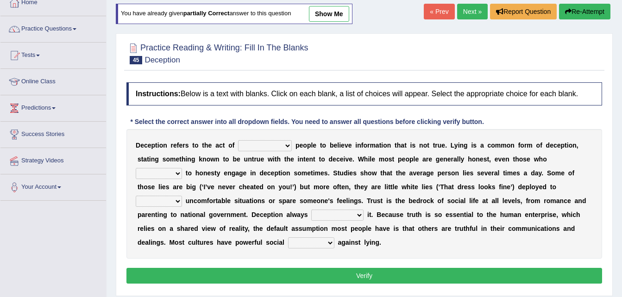
click at [269, 147] on select "discouraging forbidding detecting encouraging" at bounding box center [265, 145] width 54 height 11
select select "encouraging"
click at [238, 140] on select "discouraging forbidding detecting encouraging" at bounding box center [265, 145] width 54 height 11
click at [182, 168] on select "describe prescribe inscribe subscribe" at bounding box center [159, 173] width 46 height 11
select select "subscribe"
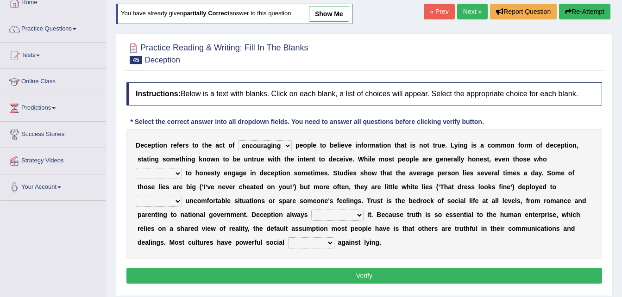
click at [182, 168] on select "describe prescribe inscribe subscribe" at bounding box center [159, 173] width 46 height 11
click at [511, 220] on div "D e c e p t i o n r e f e r s t o t h e a c t o f discouraging forbidding detec…" at bounding box center [364, 194] width 476 height 130
click at [426, 180] on div "D e c e p t i o n r e f e r s t o t h e a c t o f discouraging forbidding detec…" at bounding box center [364, 194] width 476 height 130
click at [182, 196] on select "contest illuminate disguise avoid" at bounding box center [159, 201] width 46 height 11
select select "avoid"
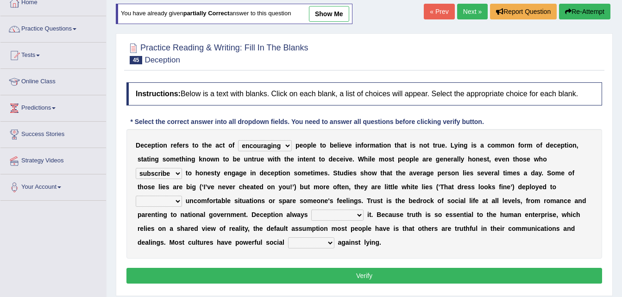
click at [182, 196] on select "contest illuminate disguise avoid" at bounding box center [159, 201] width 46 height 11
click at [334, 238] on select "ejections sanctions fractions inductions" at bounding box center [311, 243] width 46 height 11
select select "sanctions"
click at [334, 238] on select "ejections sanctions fractions inductions" at bounding box center [311, 243] width 46 height 11
click at [311, 212] on select "undermines underscores undertakes underwrites" at bounding box center [337, 215] width 52 height 11
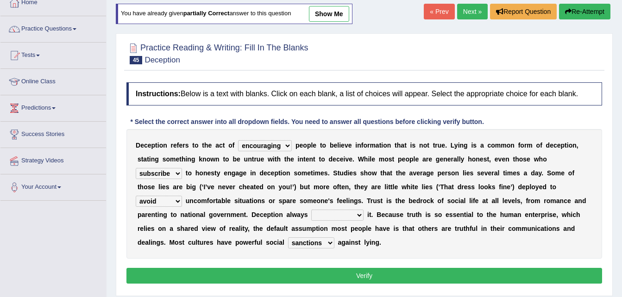
select select "undermines"
click at [311, 210] on select "undermines underscores undertakes underwrites" at bounding box center [337, 215] width 52 height 11
click at [201, 268] on button "Verify" at bounding box center [364, 276] width 476 height 16
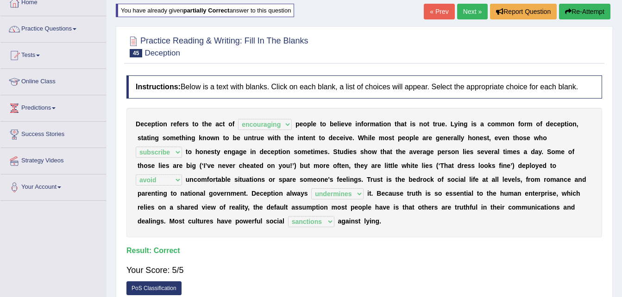
click at [463, 14] on link "Next »" at bounding box center [472, 12] width 31 height 16
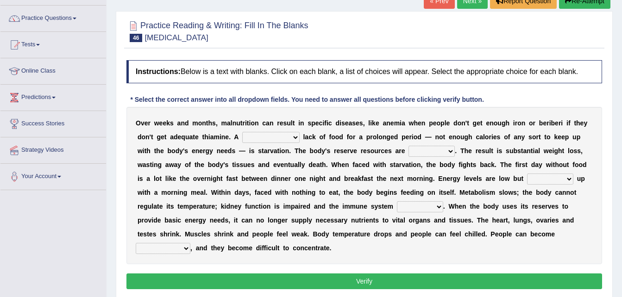
scroll to position [68, 0]
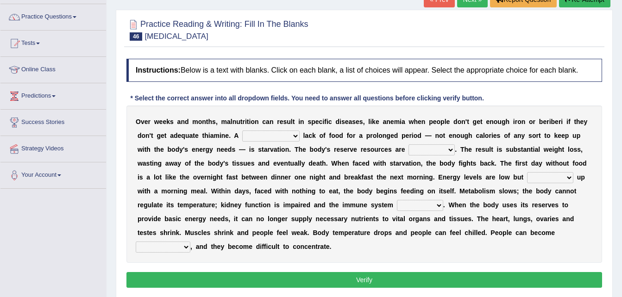
click at [256, 136] on select "severe distinguishing proper distinctive" at bounding box center [270, 136] width 57 height 11
select select "severe"
click at [242, 131] on select "severe distinguishing proper distinctive" at bounding box center [270, 136] width 57 height 11
click at [408, 144] on select "obsoleted depleted pelleted deleted" at bounding box center [431, 149] width 46 height 11
select select "depleted"
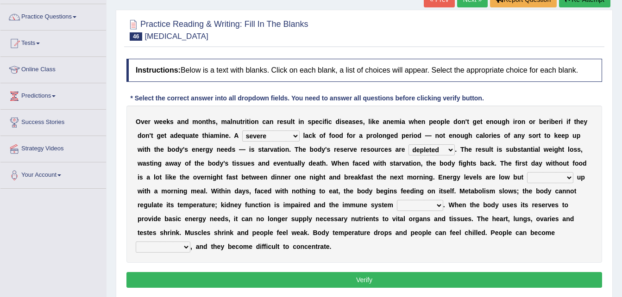
click at [408, 144] on select "obsoleted depleted pelleted deleted" at bounding box center [431, 149] width 46 height 11
click at [527, 174] on select "feed come chill pick" at bounding box center [550, 177] width 46 height 11
select select "pick"
click at [527, 172] on select "feed come chill pick" at bounding box center [550, 177] width 46 height 11
click at [446, 216] on b at bounding box center [448, 218] width 4 height 7
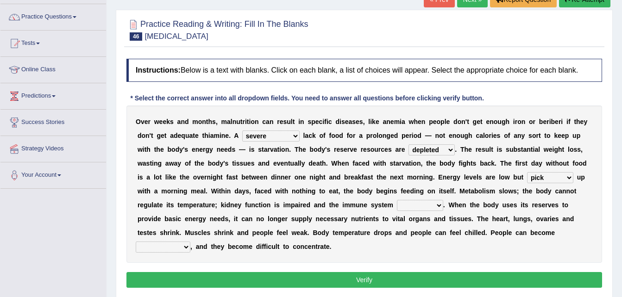
click at [397, 205] on select "deepens deafens weakens surpasses" at bounding box center [420, 205] width 46 height 11
select select "weakens"
click at [397, 200] on select "deepens deafens weakens surpasses" at bounding box center [420, 205] width 46 height 11
click at [309, 239] on div "O v e r w e e k s a n d m o n t h s , m a l n u t r i t i o n c a n r e s u l t…" at bounding box center [364, 184] width 476 height 157
click at [190, 242] on select "irritable commutable indisputable transportable" at bounding box center [163, 247] width 55 height 11
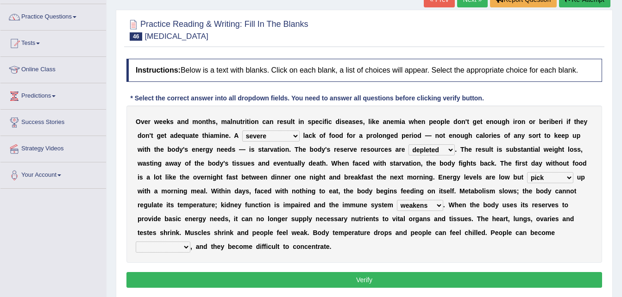
select select "indisputable"
click at [190, 242] on select "irritable commutable indisputable transportable" at bounding box center [163, 247] width 55 height 11
click at [315, 272] on button "Verify" at bounding box center [364, 280] width 476 height 16
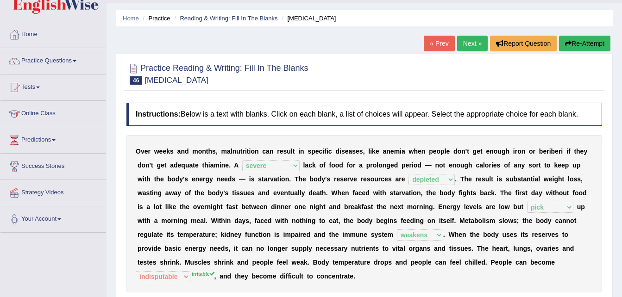
scroll to position [24, 0]
click at [480, 46] on link "Next »" at bounding box center [472, 44] width 31 height 16
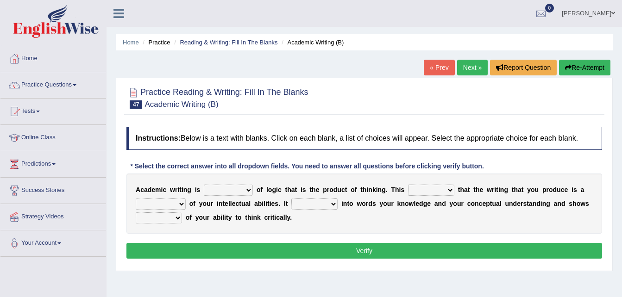
click at [239, 194] on select "expectation entitlement expression exchange" at bounding box center [228, 190] width 49 height 11
select select "expression"
click at [204, 185] on select "expectation entitlement expression exchange" at bounding box center [228, 190] width 49 height 11
click at [408, 192] on select "means questions stipulates answers" at bounding box center [431, 190] width 46 height 11
select select "means"
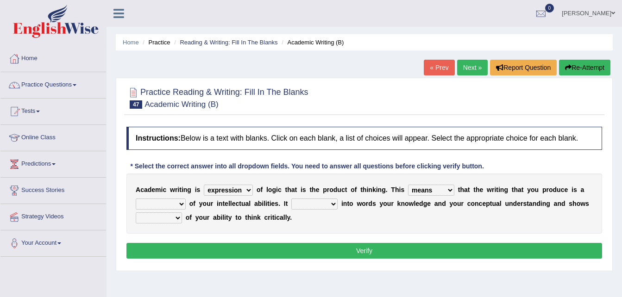
click at [408, 185] on select "means questions stipulates answers" at bounding box center [431, 190] width 46 height 11
click at [168, 200] on select "redundancy mission credit reflection" at bounding box center [161, 204] width 50 height 11
select select "reflection"
click at [136, 199] on select "redundancy mission credit reflection" at bounding box center [161, 204] width 50 height 11
click at [311, 208] on select "enriches shows allows puts" at bounding box center [314, 204] width 46 height 11
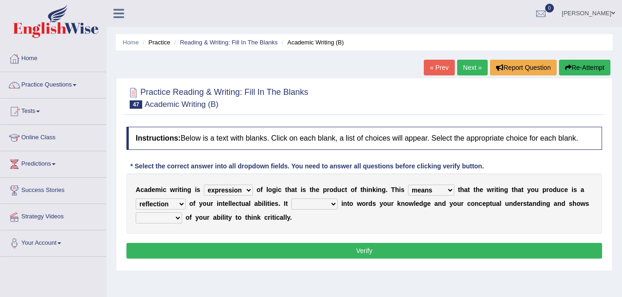
select select "puts"
click at [291, 199] on select "enriches shows allows puts" at bounding box center [314, 204] width 46 height 11
click at [327, 202] on select "enriches shows allows puts" at bounding box center [314, 204] width 46 height 11
click at [232, 185] on select "expectation entitlement expression exchange" at bounding box center [228, 190] width 49 height 11
click at [269, 253] on button "Verify" at bounding box center [364, 251] width 476 height 16
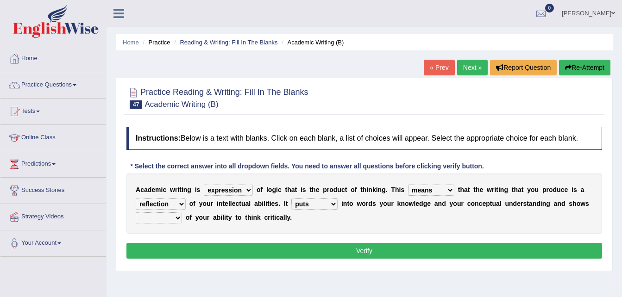
click at [155, 214] on select "hassle excuse capacity evidence" at bounding box center [159, 218] width 46 height 11
select select "evidence"
click at [136, 213] on select "hassle excuse capacity evidence" at bounding box center [159, 218] width 46 height 11
click at [182, 255] on button "Verify" at bounding box center [364, 251] width 476 height 16
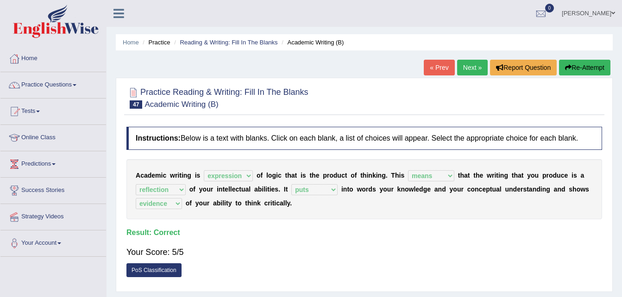
click at [467, 69] on link "Next »" at bounding box center [472, 68] width 31 height 16
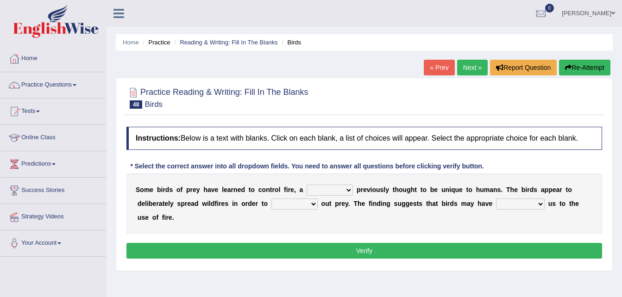
click at [311, 191] on select "question profile tale skill" at bounding box center [330, 190] width 46 height 11
select select "skill"
click at [307, 185] on select "question profile tale skill" at bounding box center [330, 190] width 46 height 11
click at [271, 199] on select "prevent limit span flush" at bounding box center [294, 204] width 46 height 11
select select "flush"
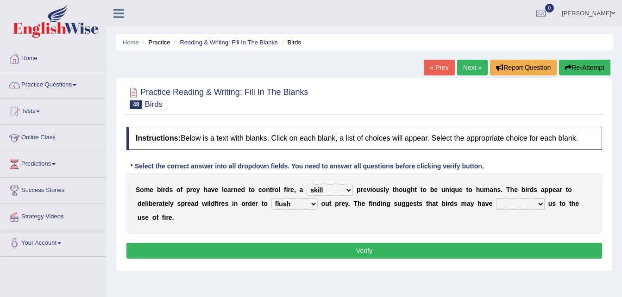
click at [271, 199] on select "prevent limit span flush" at bounding box center [294, 204] width 46 height 11
click at [496, 199] on select "prophesied beaten transmitted forced" at bounding box center [520, 204] width 49 height 11
select select "forced"
click at [496, 199] on select "prophesied beaten transmitted forced" at bounding box center [520, 204] width 49 height 11
click at [464, 243] on button "Verify" at bounding box center [364, 251] width 476 height 16
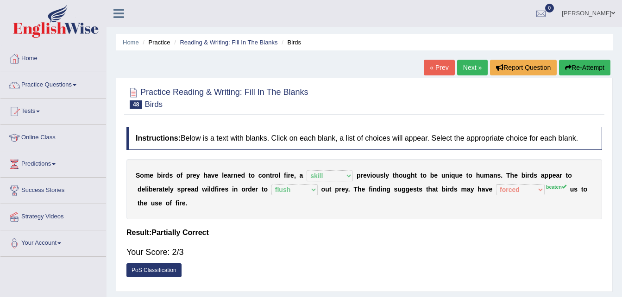
click at [471, 65] on link "Next »" at bounding box center [472, 68] width 31 height 16
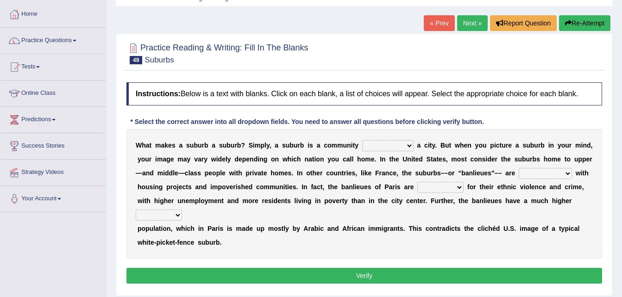
scroll to position [46, 0]
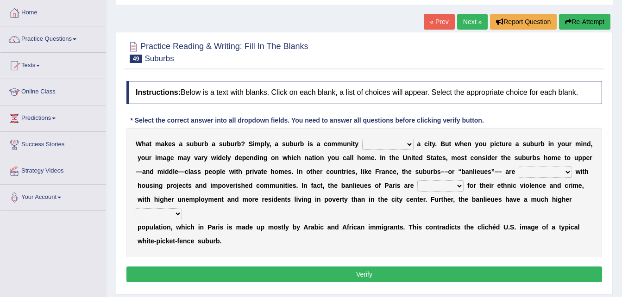
click at [362, 145] on select "lying locating situating surrounding" at bounding box center [387, 144] width 51 height 11
select select "surrounding"
click at [362, 139] on select "lying locating situating surrounding" at bounding box center [387, 144] width 51 height 11
click at [519, 174] on select "antonymous antibiotic synonymous synthetic" at bounding box center [545, 172] width 53 height 11
select select "synonymous"
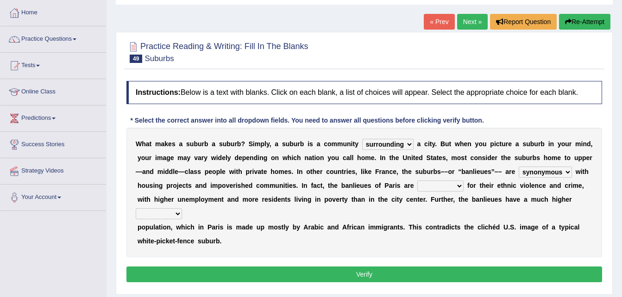
click at [519, 167] on select "antonymous antibiotic synonymous synthetic" at bounding box center [545, 172] width 53 height 11
click at [417, 182] on select "clamorous sensitive famous notorious" at bounding box center [440, 186] width 46 height 11
select select "famous"
click at [417, 181] on select "clamorous sensitive famous notorious" at bounding box center [440, 186] width 46 height 11
click at [182, 208] on select "local young immigrant senior" at bounding box center [159, 213] width 46 height 11
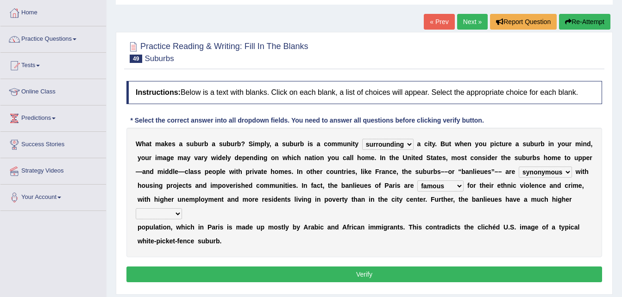
select select "immigrant"
click at [182, 208] on select "local young immigrant senior" at bounding box center [159, 213] width 46 height 11
click at [440, 267] on button "Verify" at bounding box center [364, 275] width 476 height 16
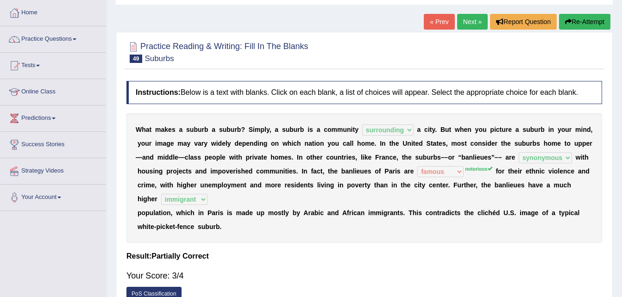
click at [471, 30] on div "« Prev Next » Report Question Re-Attempt" at bounding box center [518, 23] width 189 height 18
click at [470, 19] on link "Next »" at bounding box center [472, 22] width 31 height 16
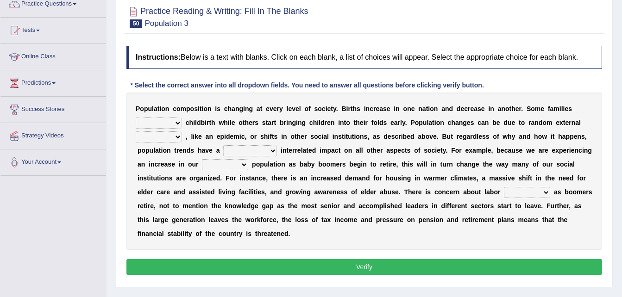
scroll to position [82, 0]
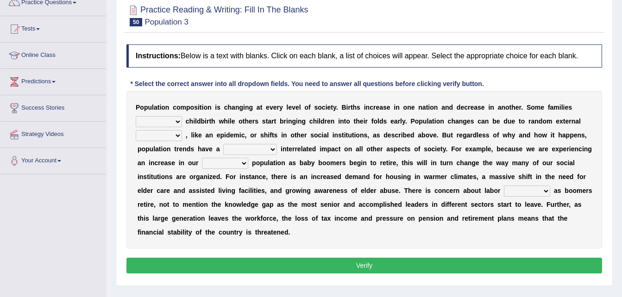
click at [161, 119] on select "demand default deliver delay" at bounding box center [159, 121] width 46 height 11
select select "demand"
click at [136, 116] on select "demand default deliver delay" at bounding box center [159, 121] width 46 height 11
click at [165, 142] on div "P o p u l a t i o n c o m p o s i t i o n i s c h a n g i n g a t e v e r y l e…" at bounding box center [364, 169] width 476 height 157
click at [166, 135] on select "variations fortune formation forces" at bounding box center [159, 135] width 46 height 11
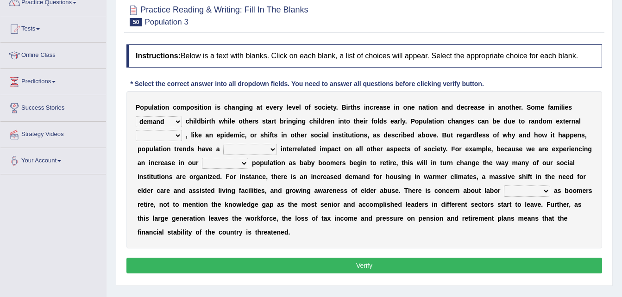
select select "formation"
click at [136, 130] on select "variations fortune formation forces" at bounding box center [159, 135] width 46 height 11
click at [240, 148] on select "tremendous tenuous tremulous spontaneous" at bounding box center [250, 149] width 54 height 11
select select "tenuous"
click at [223, 144] on select "tremendous tenuous tremulous spontaneous" at bounding box center [250, 149] width 54 height 11
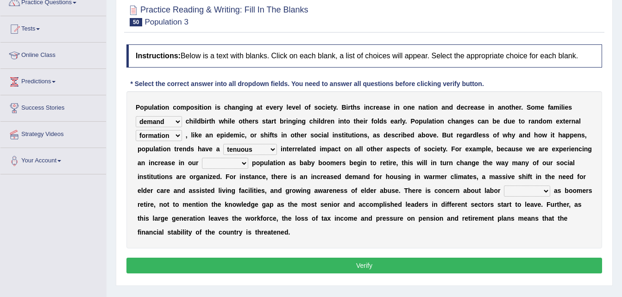
click at [206, 160] on select "tertiary senior junior primary" at bounding box center [225, 163] width 46 height 11
select select "tertiary"
click at [202, 158] on select "tertiary senior junior primary" at bounding box center [225, 163] width 46 height 11
click at [504, 190] on select "shortcuts shortfalls shortages shorthand" at bounding box center [527, 191] width 46 height 11
select select "shortfalls"
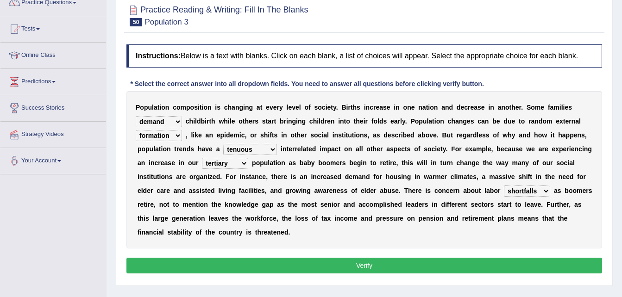
click at [504, 186] on select "shortcuts shortfalls shortages shorthand" at bounding box center [527, 191] width 46 height 11
click at [416, 258] on button "Verify" at bounding box center [364, 266] width 476 height 16
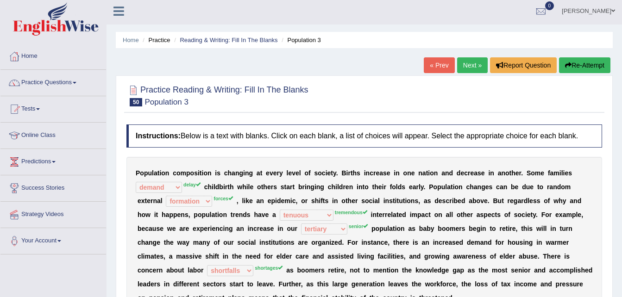
scroll to position [2, 0]
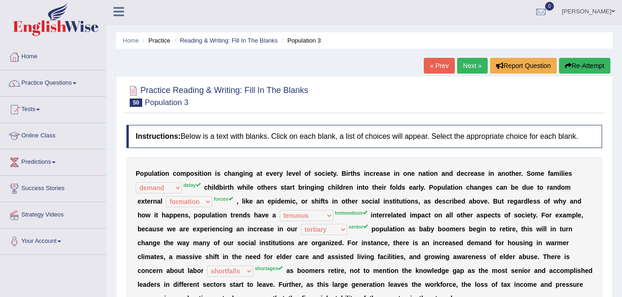
click at [580, 73] on button "Re-Attempt" at bounding box center [584, 66] width 51 height 16
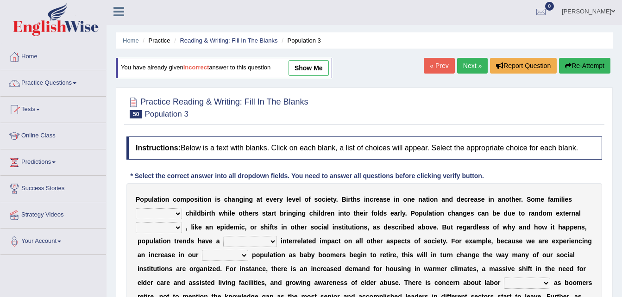
click at [166, 209] on select "demand default deliver delay" at bounding box center [159, 213] width 46 height 11
select select "delay"
click at [136, 208] on select "demand default deliver delay" at bounding box center [159, 213] width 46 height 11
click at [230, 237] on select "tremendous tenuous tremulous spontaneous" at bounding box center [250, 241] width 54 height 11
select select "tremendous"
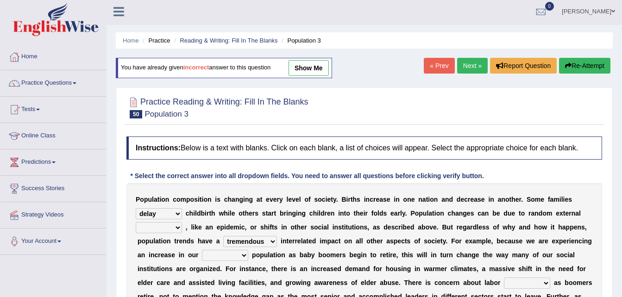
click at [223, 236] on select "tremendous tenuous tremulous spontaneous" at bounding box center [250, 241] width 54 height 11
click at [202, 255] on select "tertiary senior junior primary" at bounding box center [225, 255] width 46 height 11
select select "senior"
click at [202, 250] on select "tertiary senior junior primary" at bounding box center [225, 255] width 46 height 11
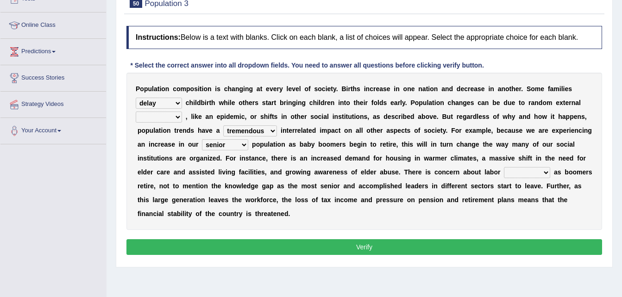
scroll to position [113, 0]
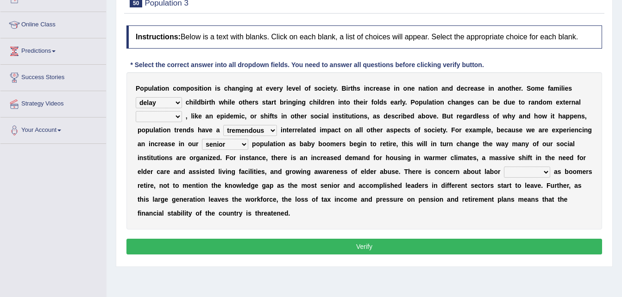
click at [504, 168] on select "shortcuts shortfalls shortages shorthand" at bounding box center [527, 172] width 46 height 11
select select "shortages"
click at [504, 167] on select "shortcuts shortfalls shortages shorthand" at bounding box center [527, 172] width 46 height 11
click at [402, 239] on button "Verify" at bounding box center [364, 247] width 476 height 16
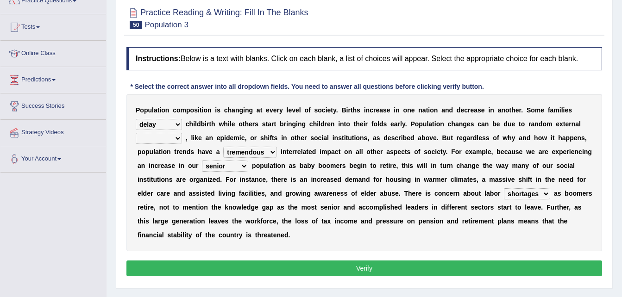
scroll to position [84, 0]
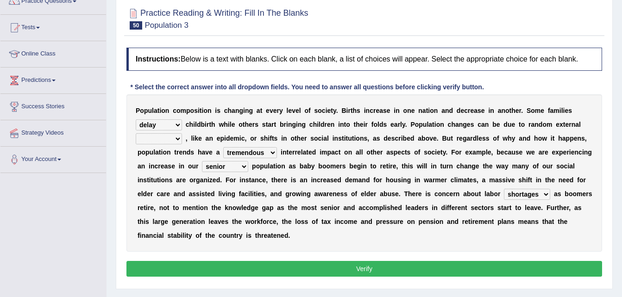
click at [151, 143] on select "variations fortune formation forces" at bounding box center [159, 138] width 46 height 11
select select "forces"
click at [136, 133] on select "variations fortune formation forces" at bounding box center [159, 138] width 46 height 11
click at [177, 261] on button "Verify" at bounding box center [364, 269] width 476 height 16
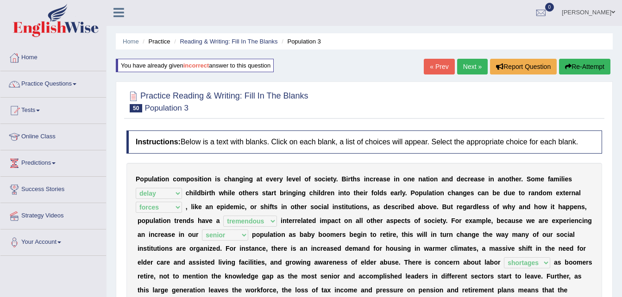
scroll to position [0, 0]
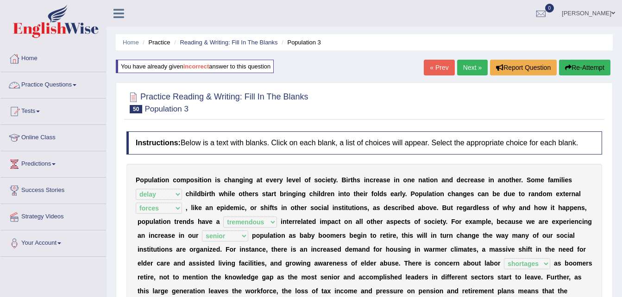
click at [55, 81] on link "Practice Questions" at bounding box center [53, 83] width 106 height 23
